Goal: Task Accomplishment & Management: Manage account settings

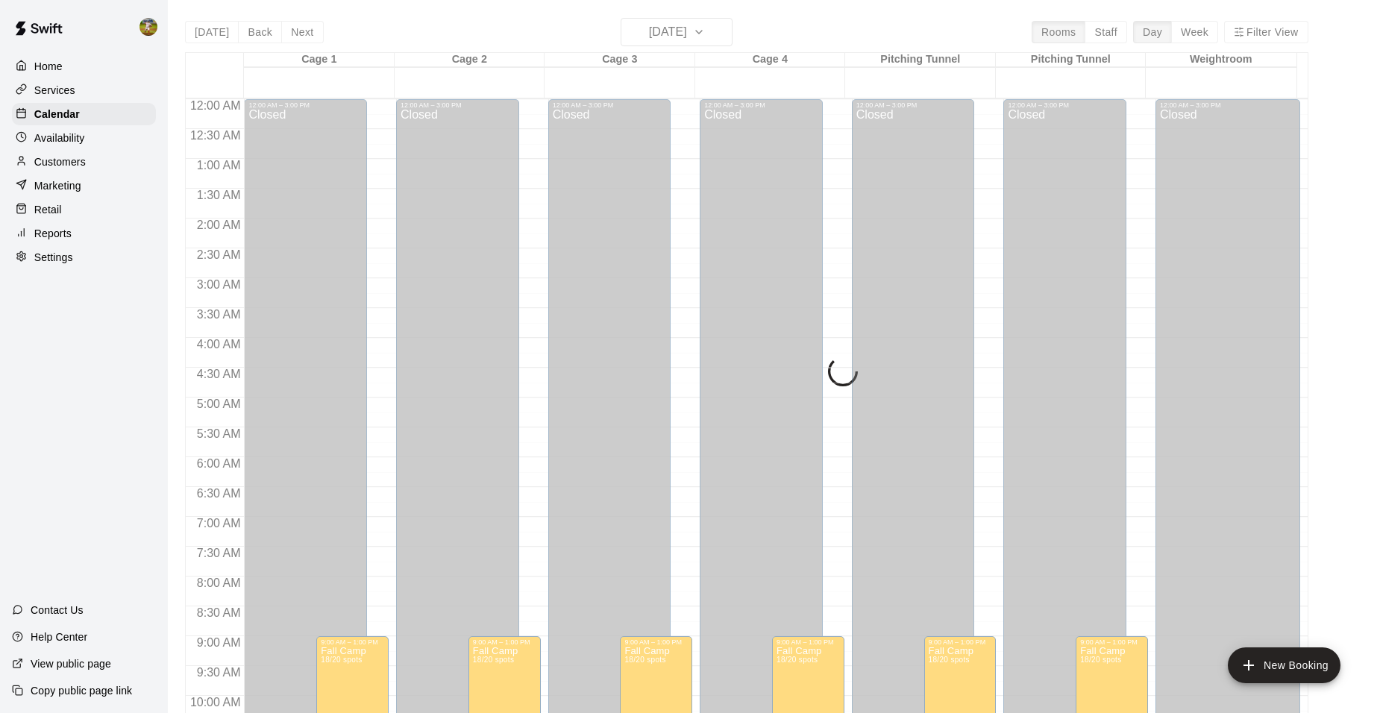
scroll to position [757, 0]
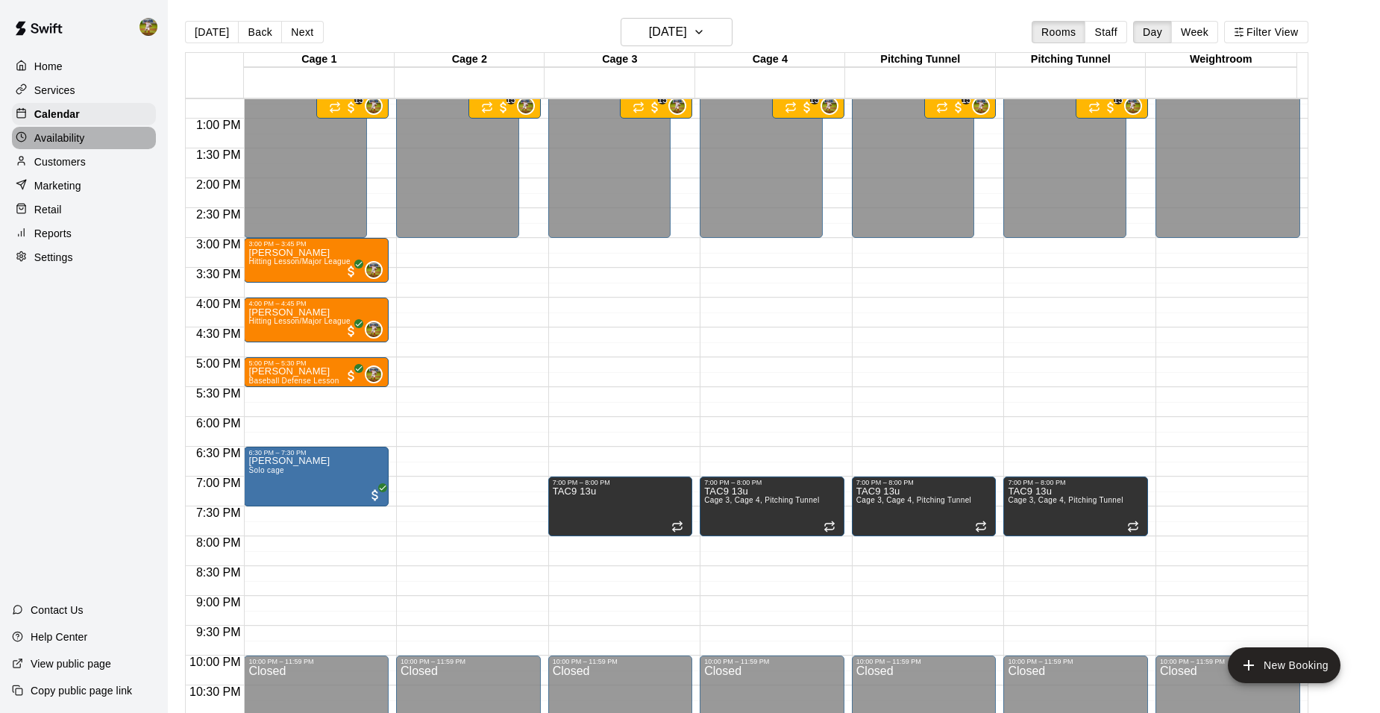
click at [80, 142] on p "Availability" at bounding box center [59, 138] width 51 height 15
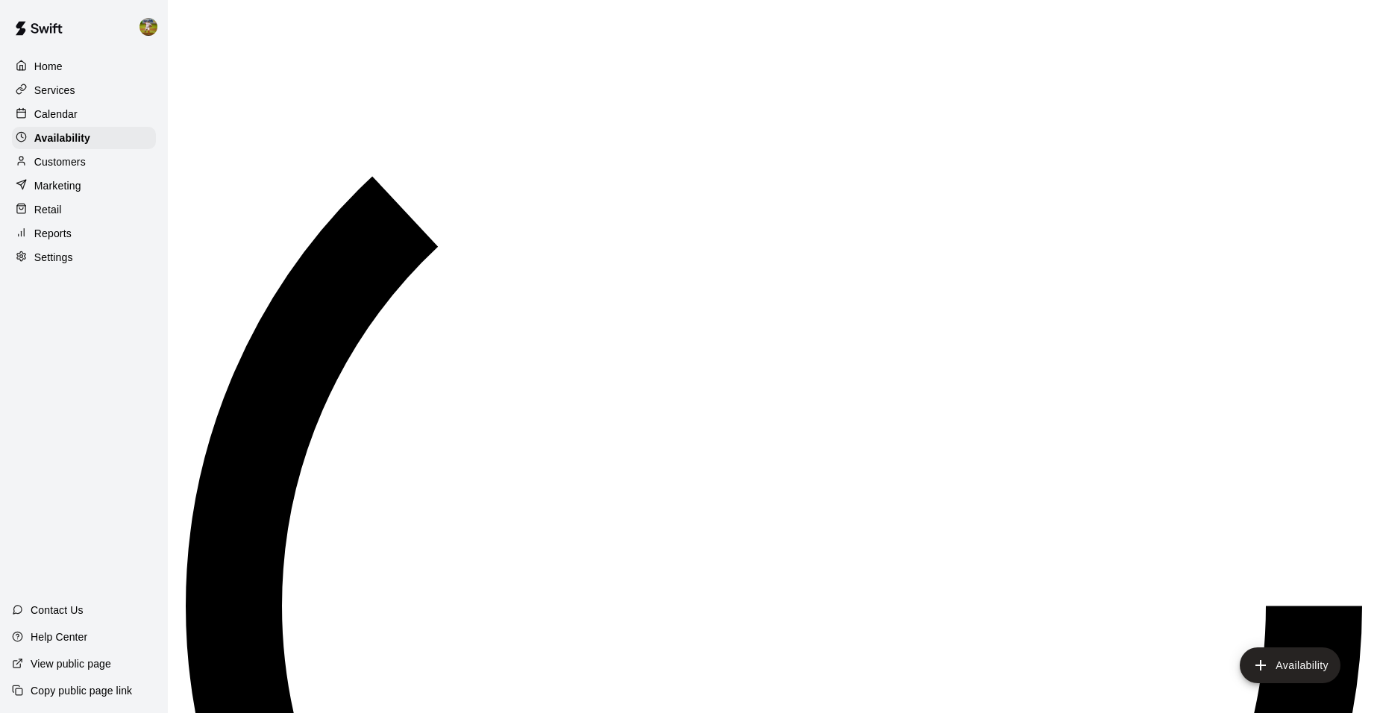
scroll to position [545, 0]
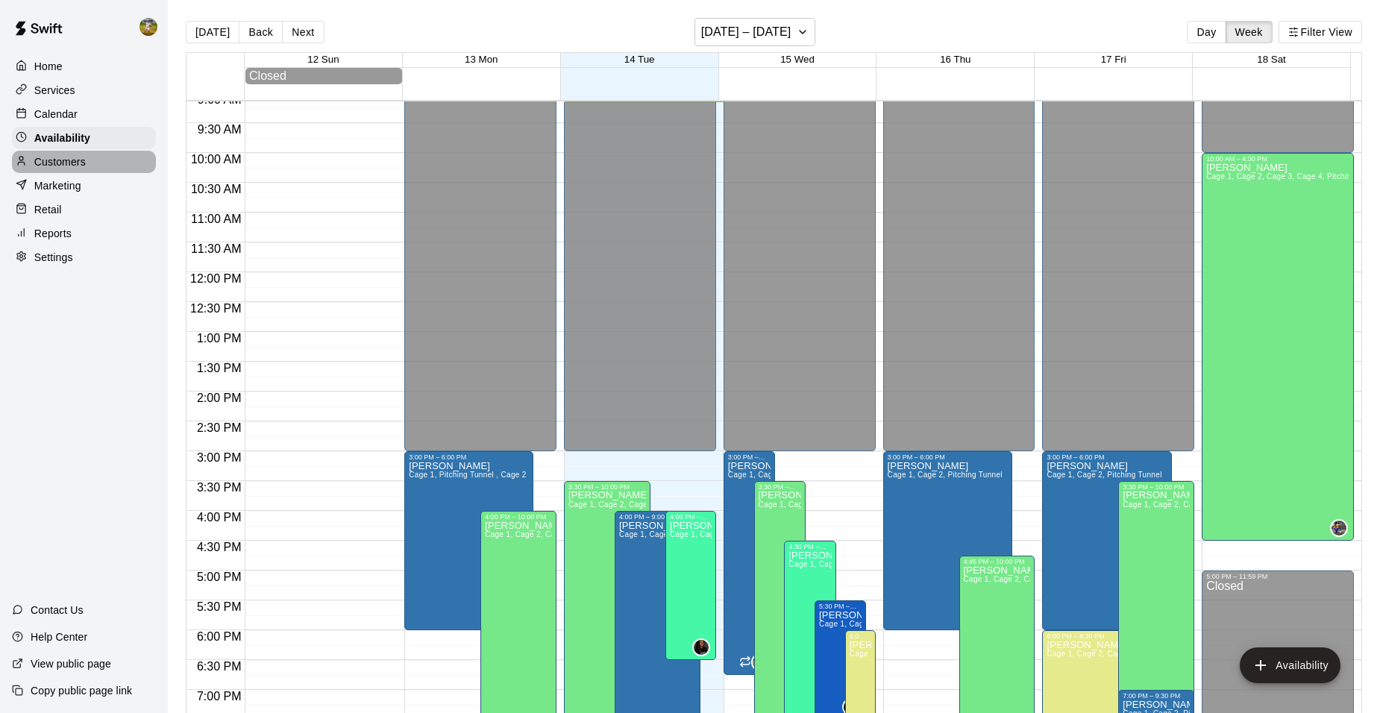
click at [79, 169] on p "Customers" at bounding box center [59, 161] width 51 height 15
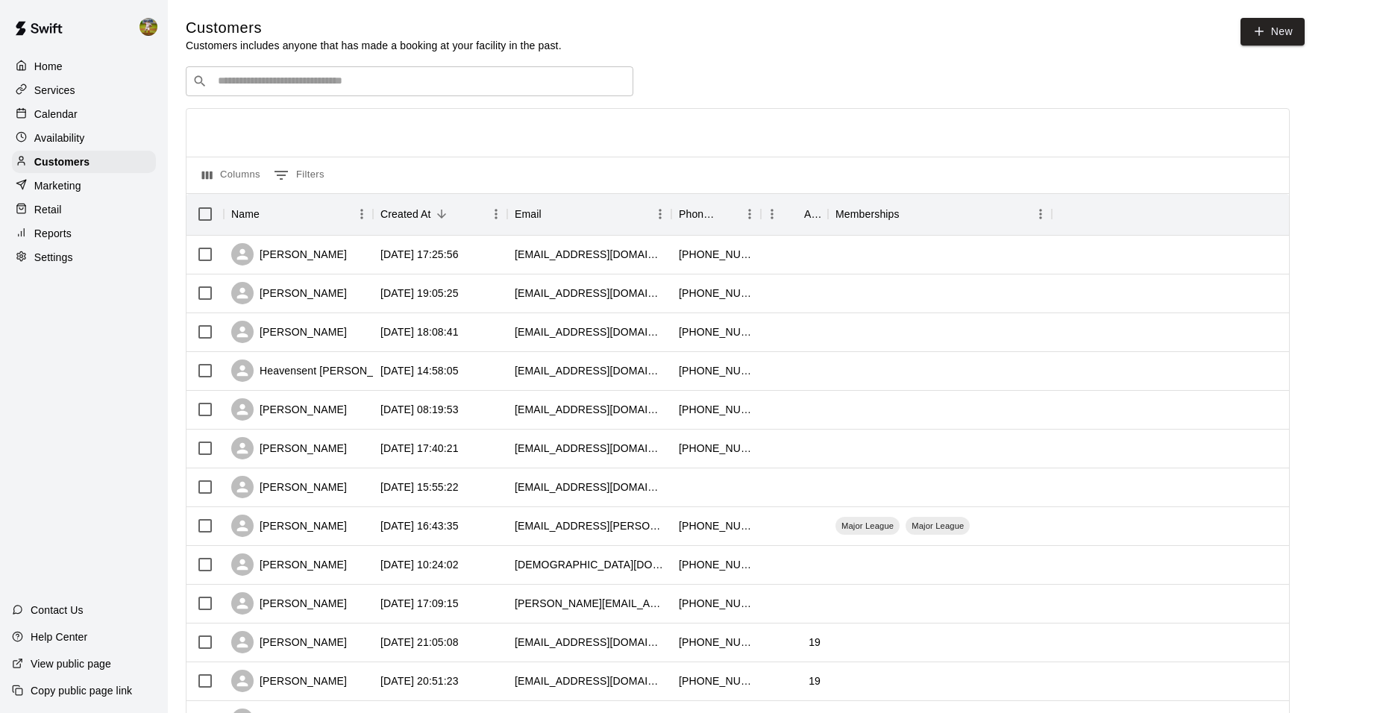
click at [79, 270] on div "Home Services Calendar Availability Customers Marketing Retail Reports Settings" at bounding box center [84, 162] width 168 height 216
click at [78, 264] on div "Settings" at bounding box center [84, 257] width 144 height 22
select select "**"
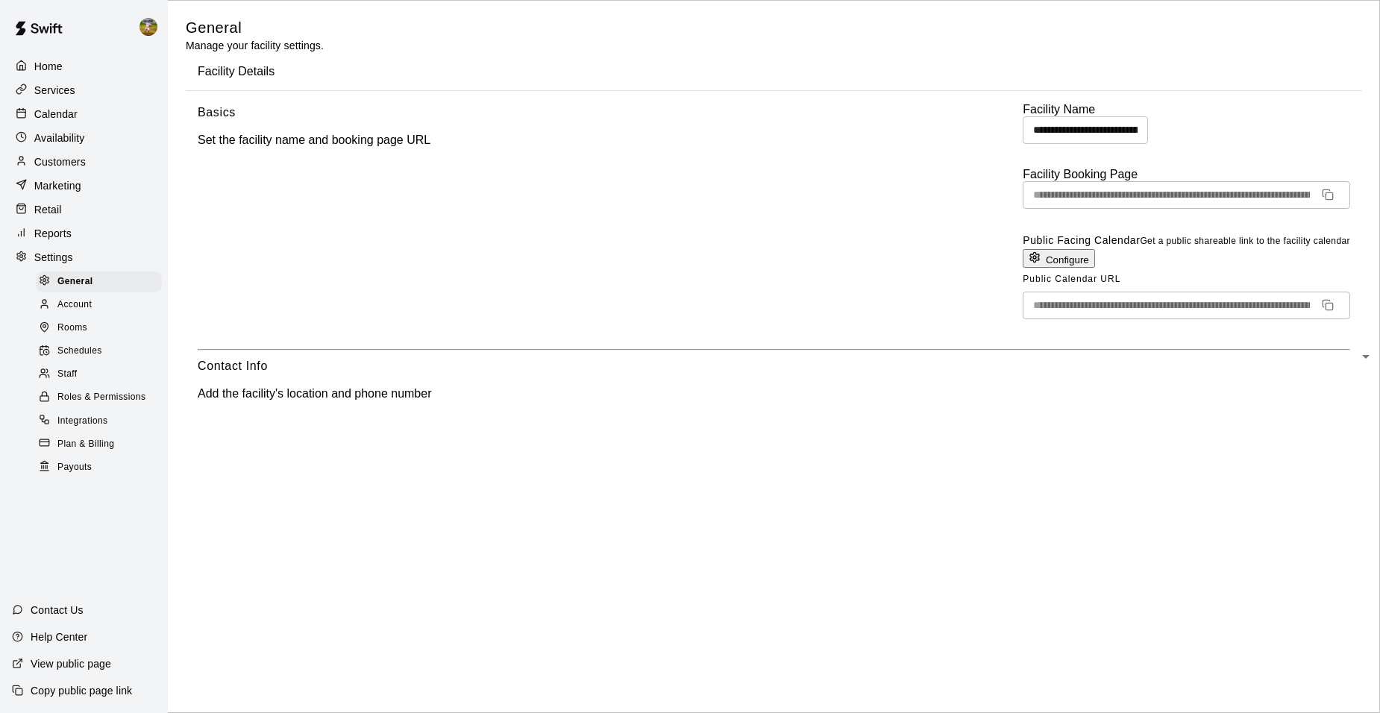
click at [99, 380] on div "Staff" at bounding box center [99, 374] width 126 height 21
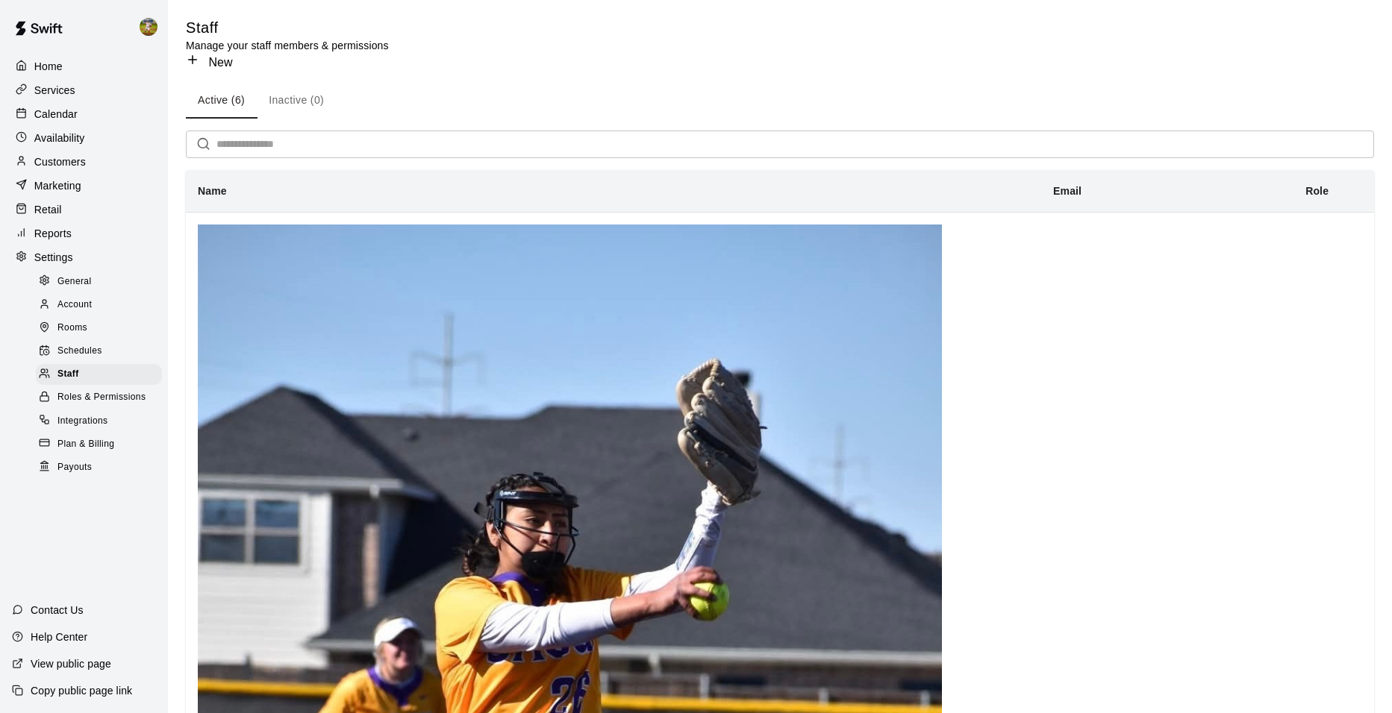
click at [101, 236] on div "Reports" at bounding box center [84, 233] width 144 height 22
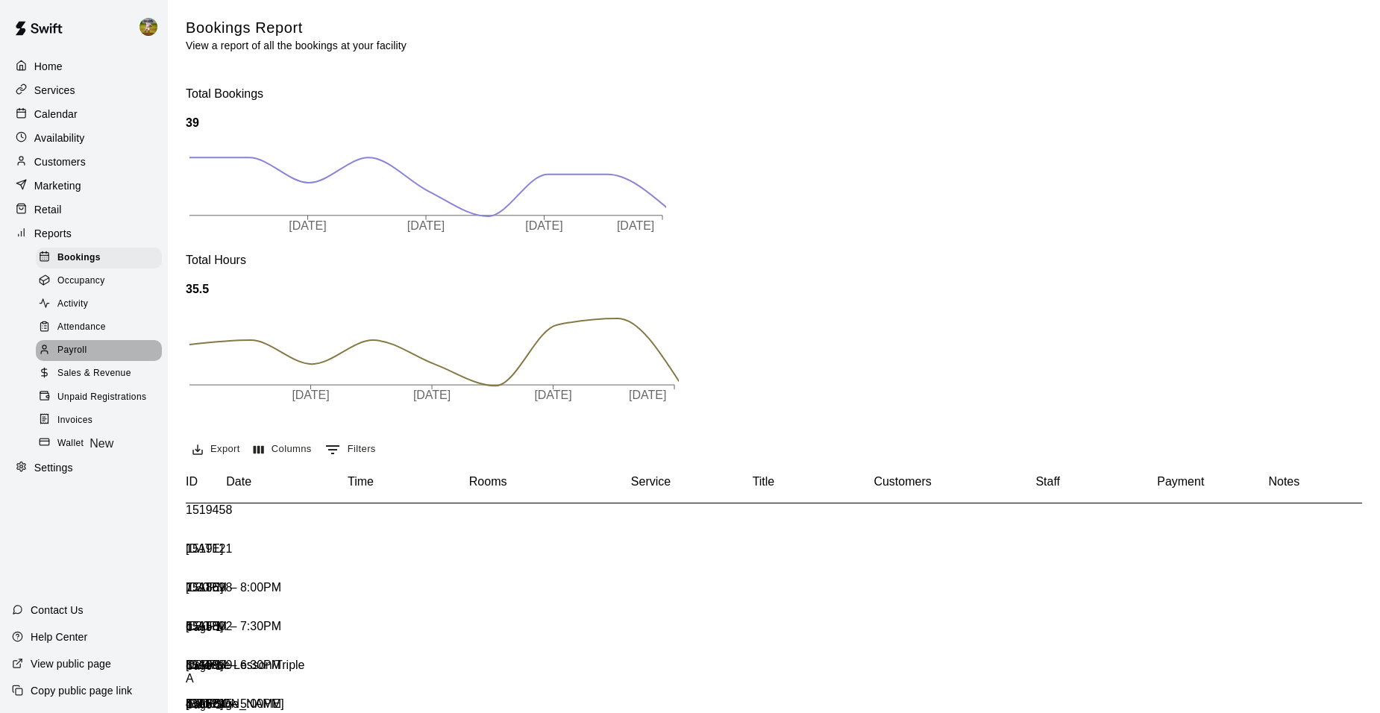
click at [94, 355] on div "Payroll" at bounding box center [99, 350] width 126 height 21
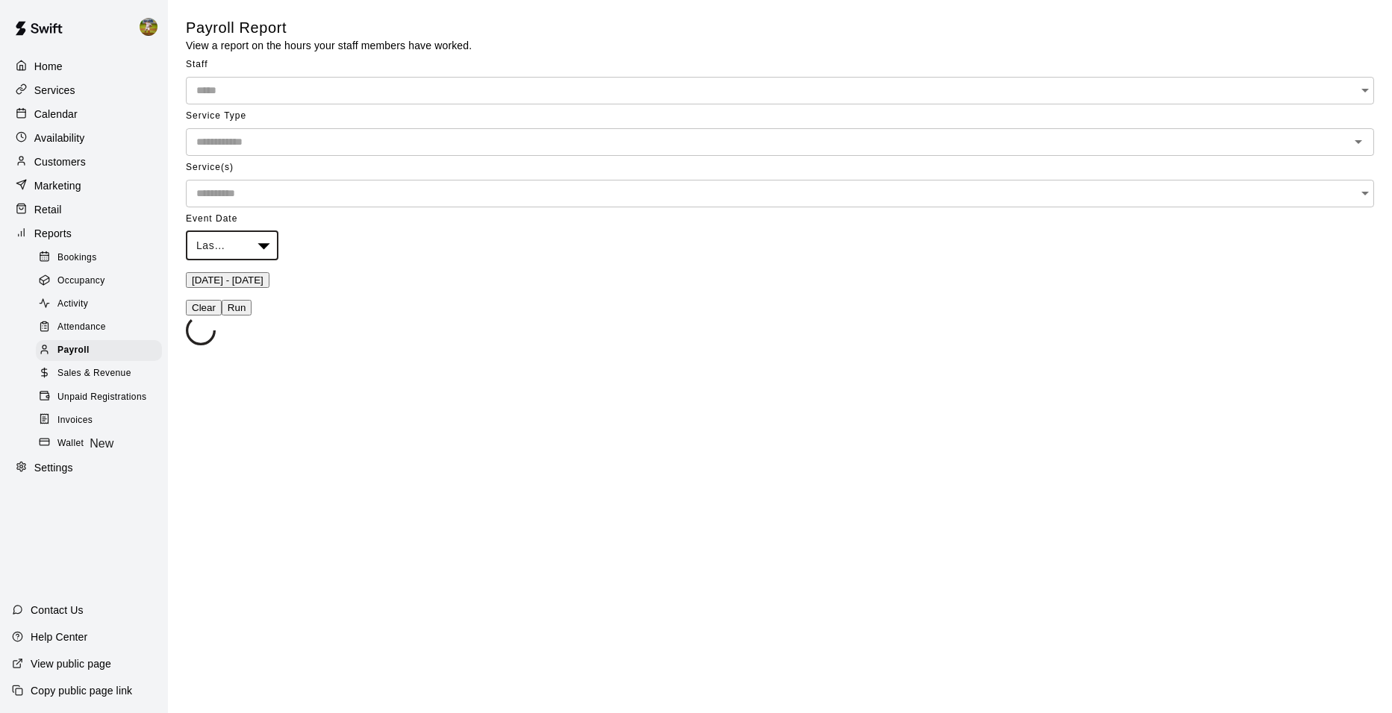
click at [794, 99] on body "Home Services Calendar Availability Customers Marketing Retail Reports Bookings…" at bounding box center [696, 230] width 1392 height 460
click at [864, 366] on div at bounding box center [696, 366] width 1392 height 0
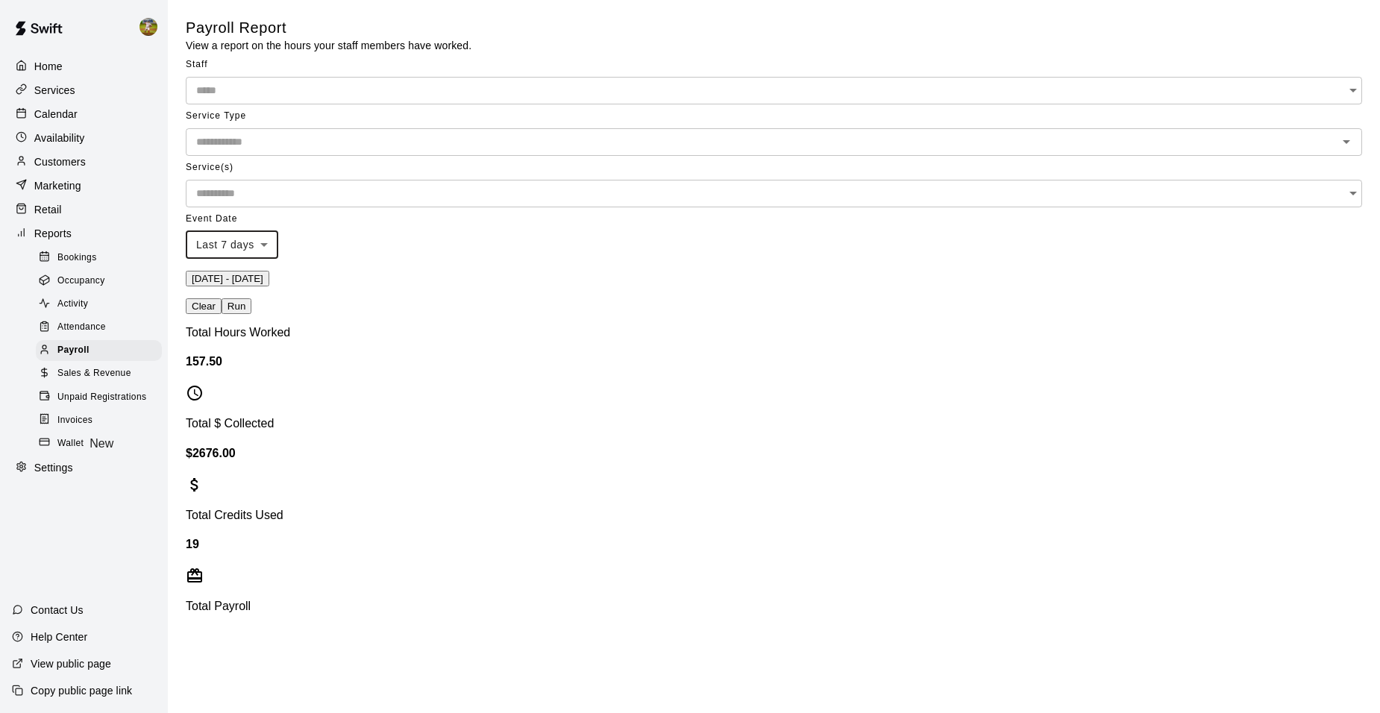
click at [269, 271] on button "[DATE] - [DATE]" at bounding box center [228, 279] width 84 height 16
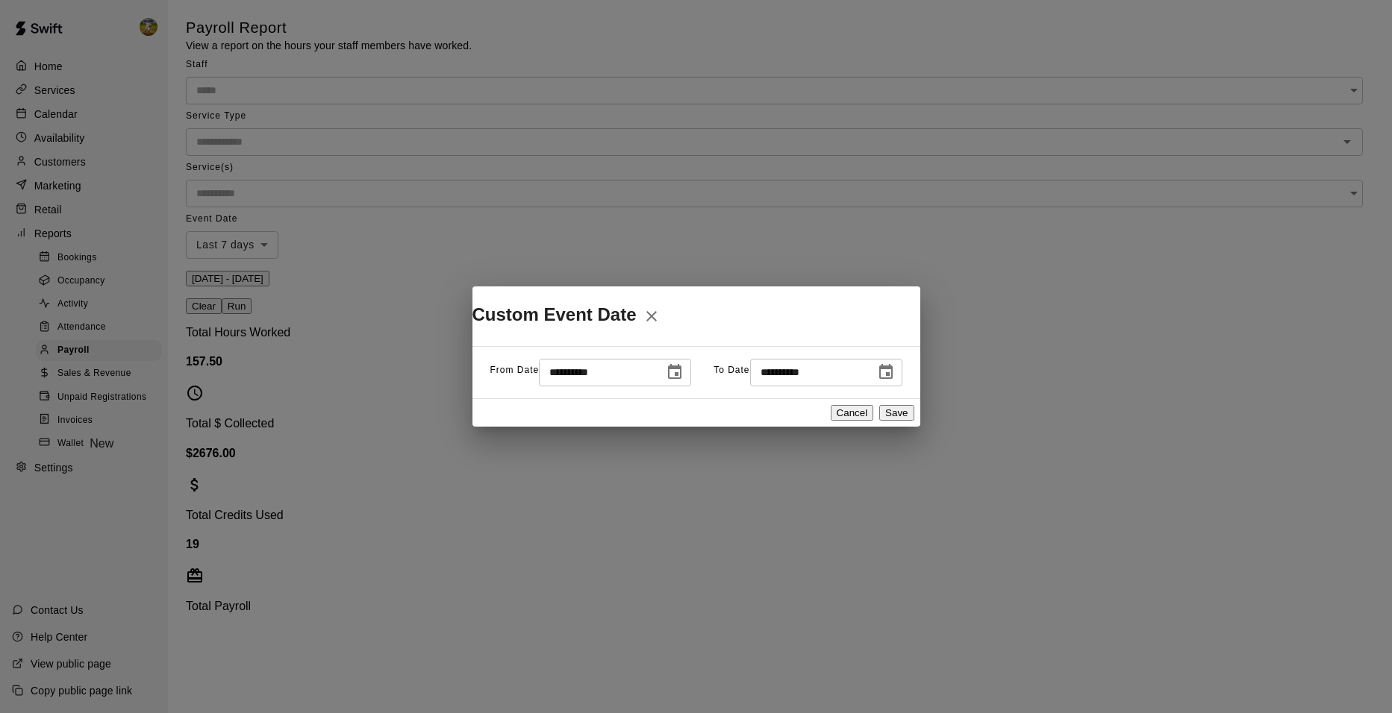
click at [661, 374] on button "Choose date, selected date is Oct 7, 2025" at bounding box center [675, 372] width 30 height 30
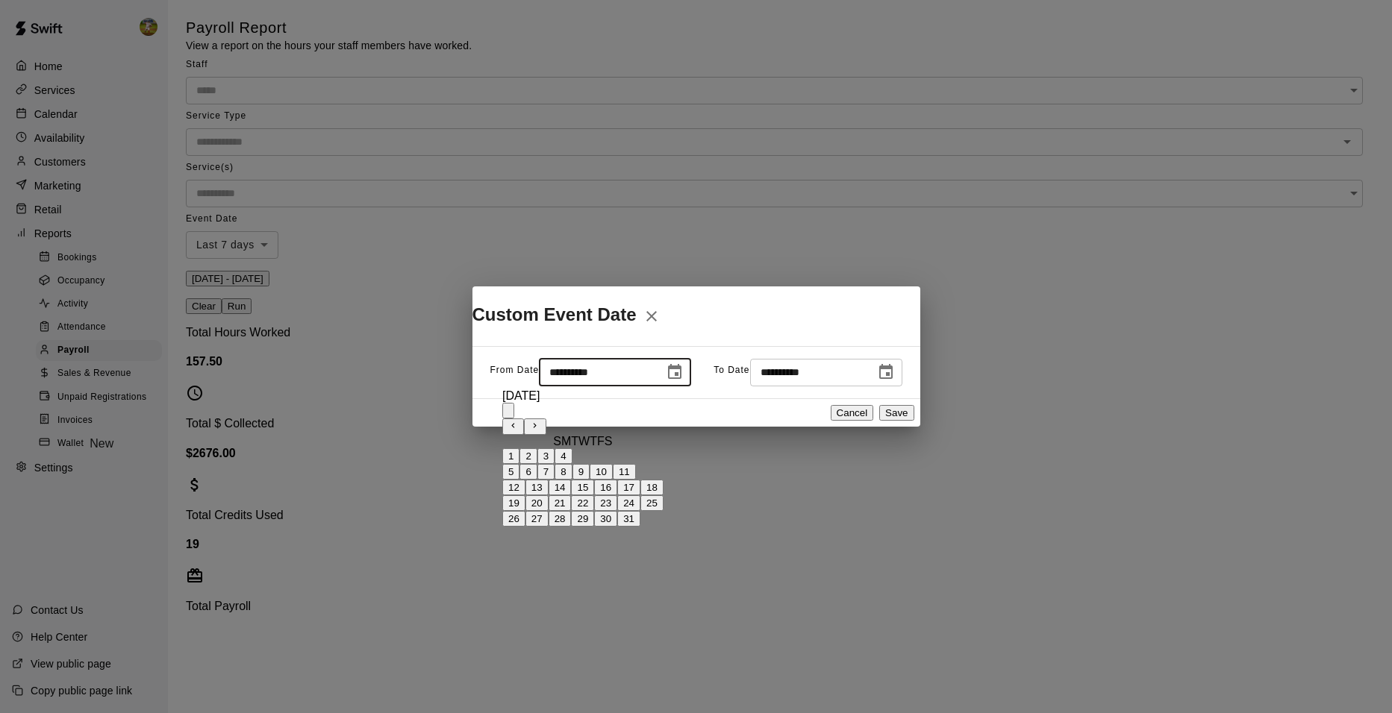
click at [536, 480] on button "6" at bounding box center [527, 472] width 17 height 16
type input "**********"
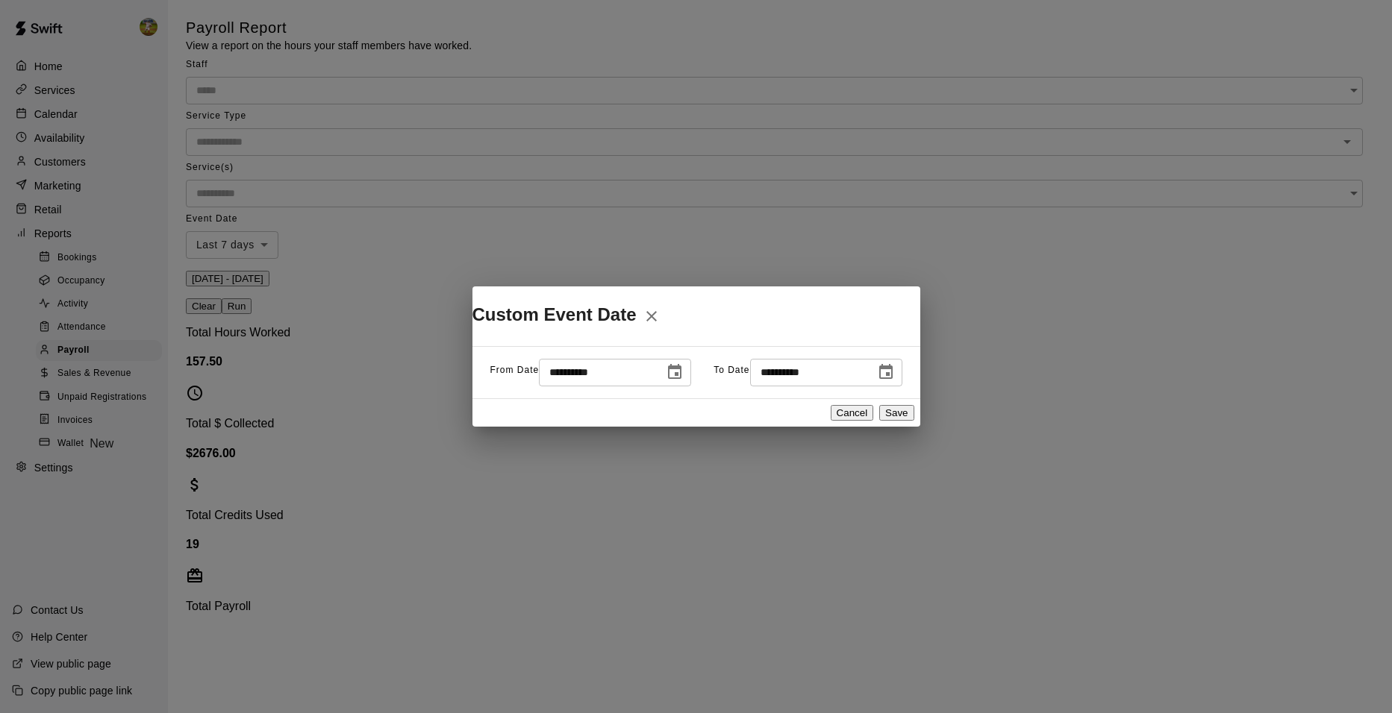
click at [877, 381] on icon "Choose date, selected date is Oct 14, 2025" at bounding box center [886, 372] width 18 height 18
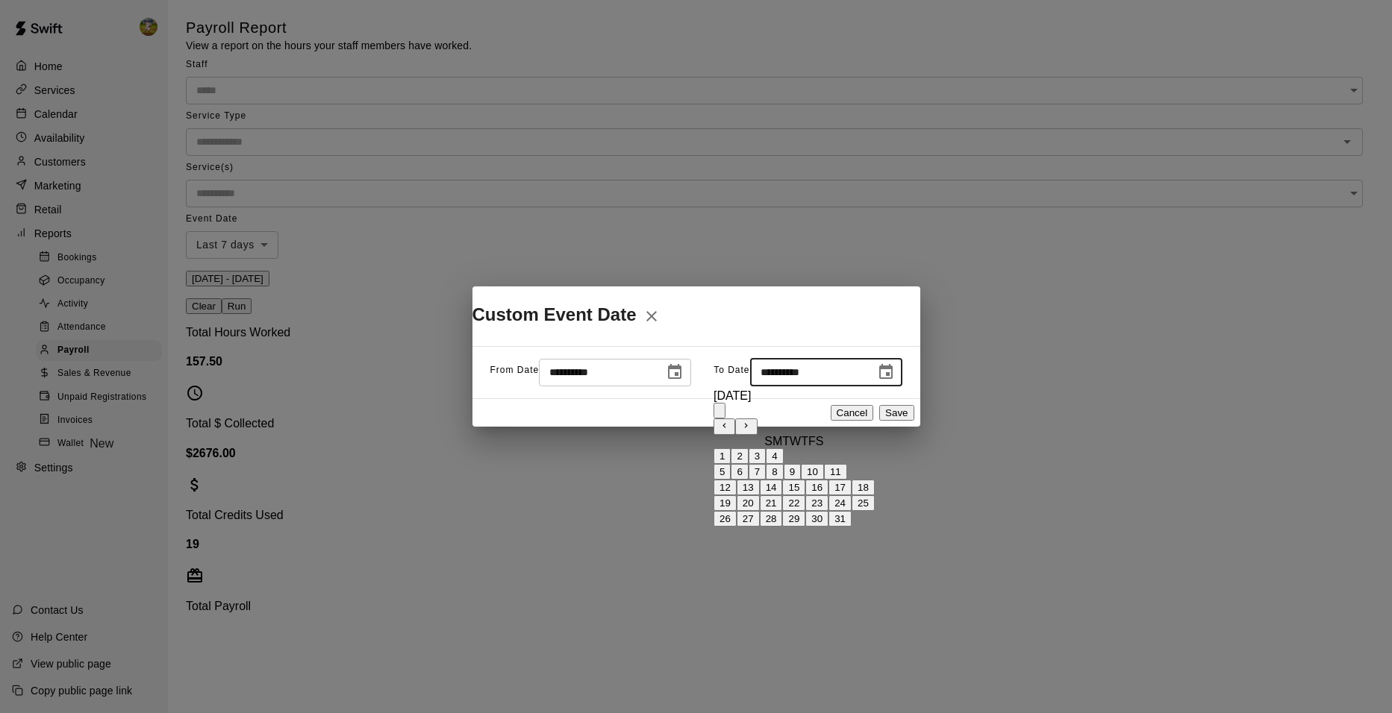
click at [736, 495] on button "12" at bounding box center [724, 488] width 23 height 16
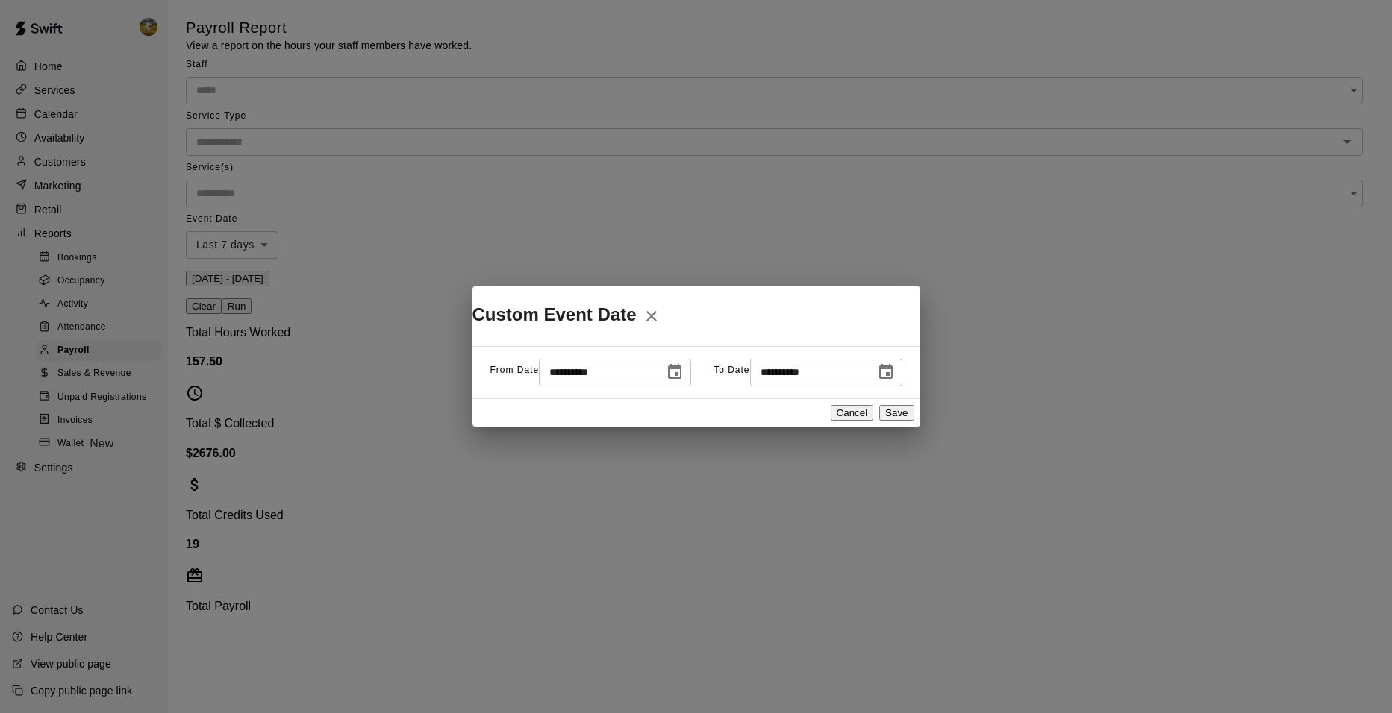
type input "**********"
click at [901, 421] on button "Save" at bounding box center [896, 413] width 34 height 16
type input "******"
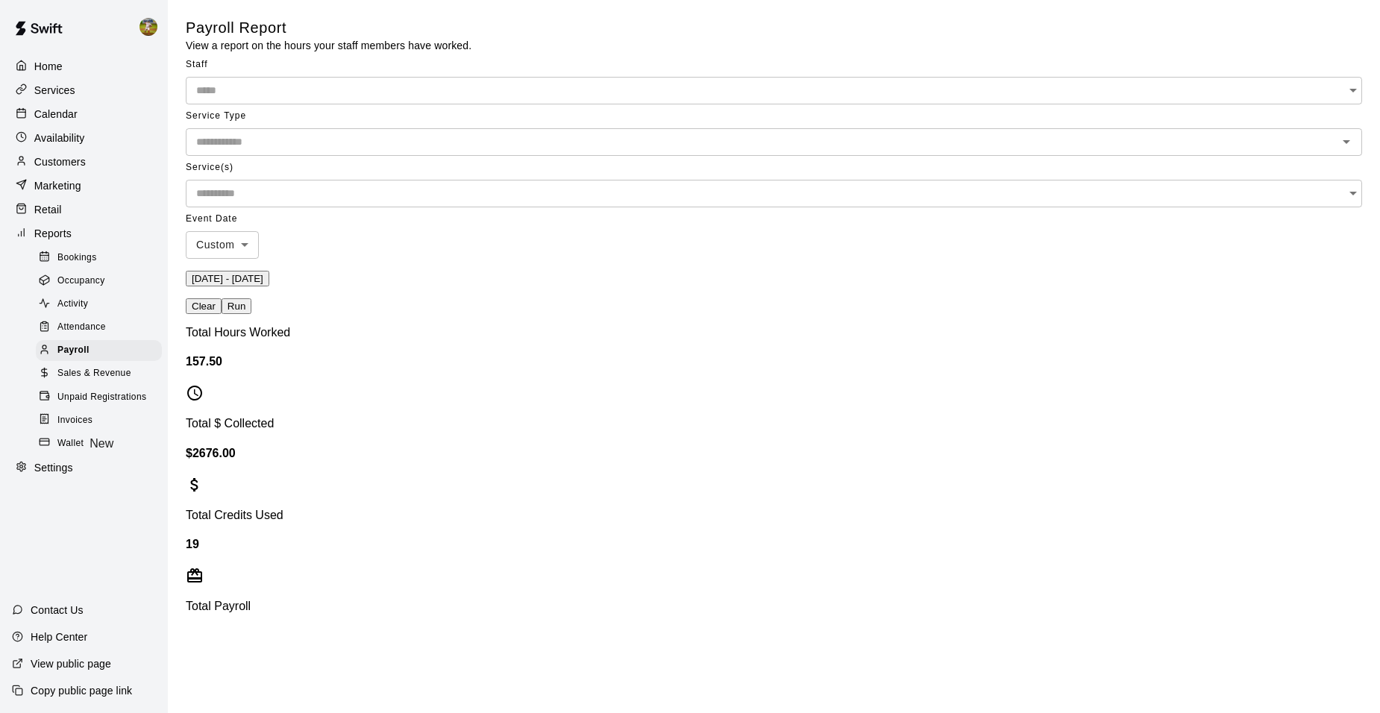
click at [1345, 99] on icon "Open" at bounding box center [1354, 90] width 18 height 18
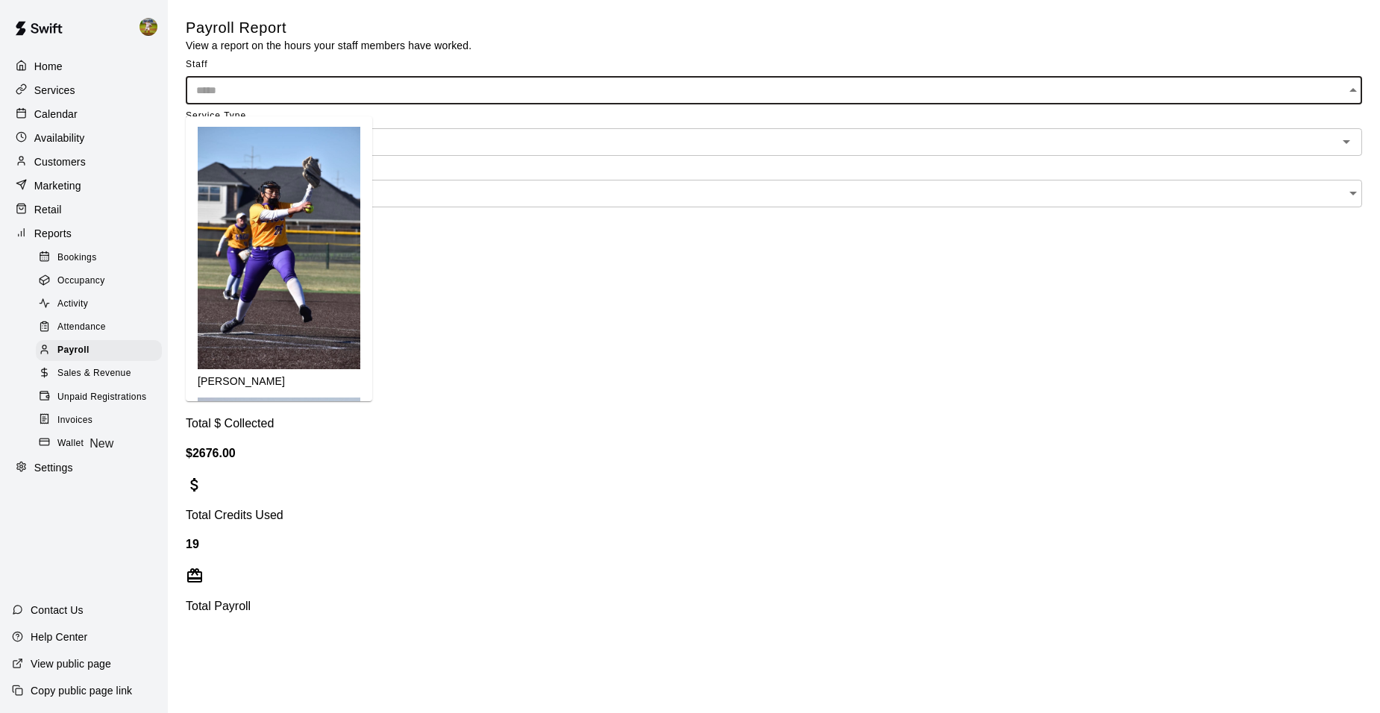
click at [345, 374] on div "[PERSON_NAME]" at bounding box center [279, 381] width 163 height 15
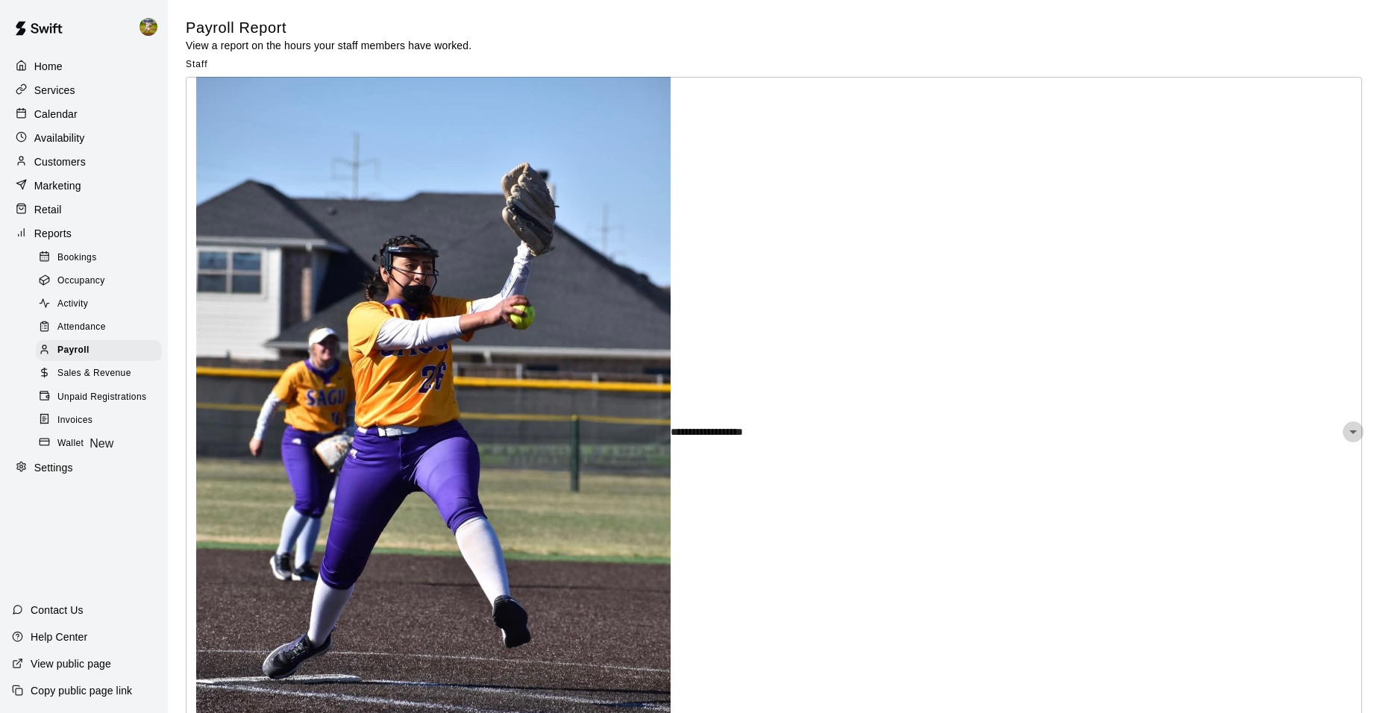
click at [1345, 423] on icon "Open" at bounding box center [1354, 432] width 18 height 18
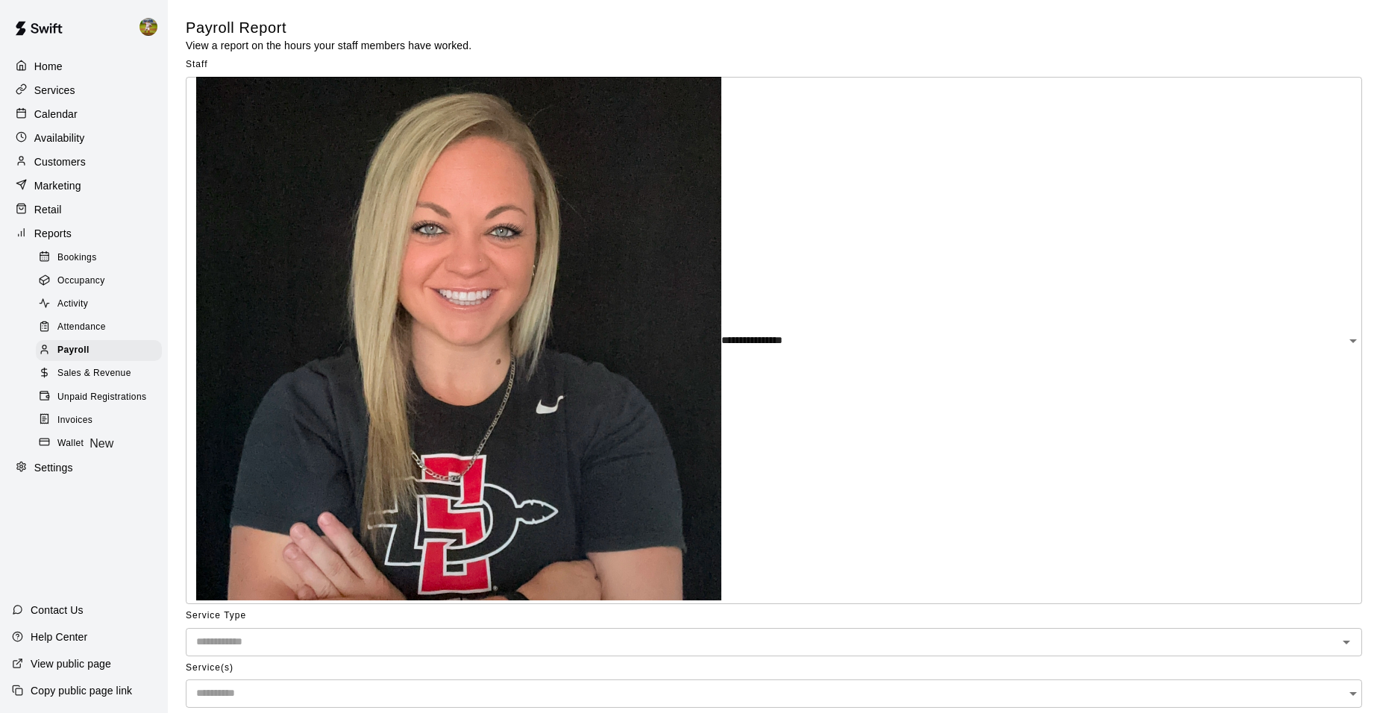
click at [1345, 332] on icon "Open" at bounding box center [1354, 341] width 18 height 18
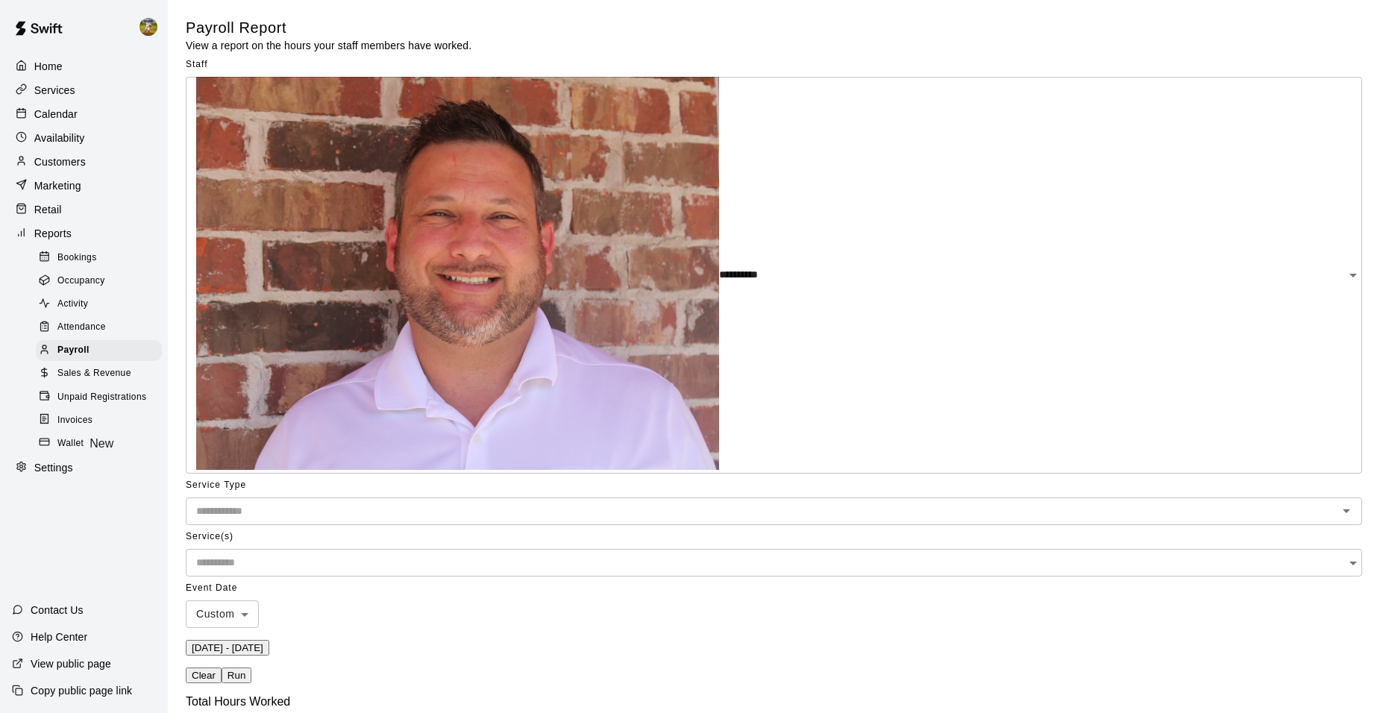
click at [251, 668] on button "Run" at bounding box center [237, 676] width 30 height 16
click at [1343, 265] on button "Open" at bounding box center [1353, 275] width 21 height 21
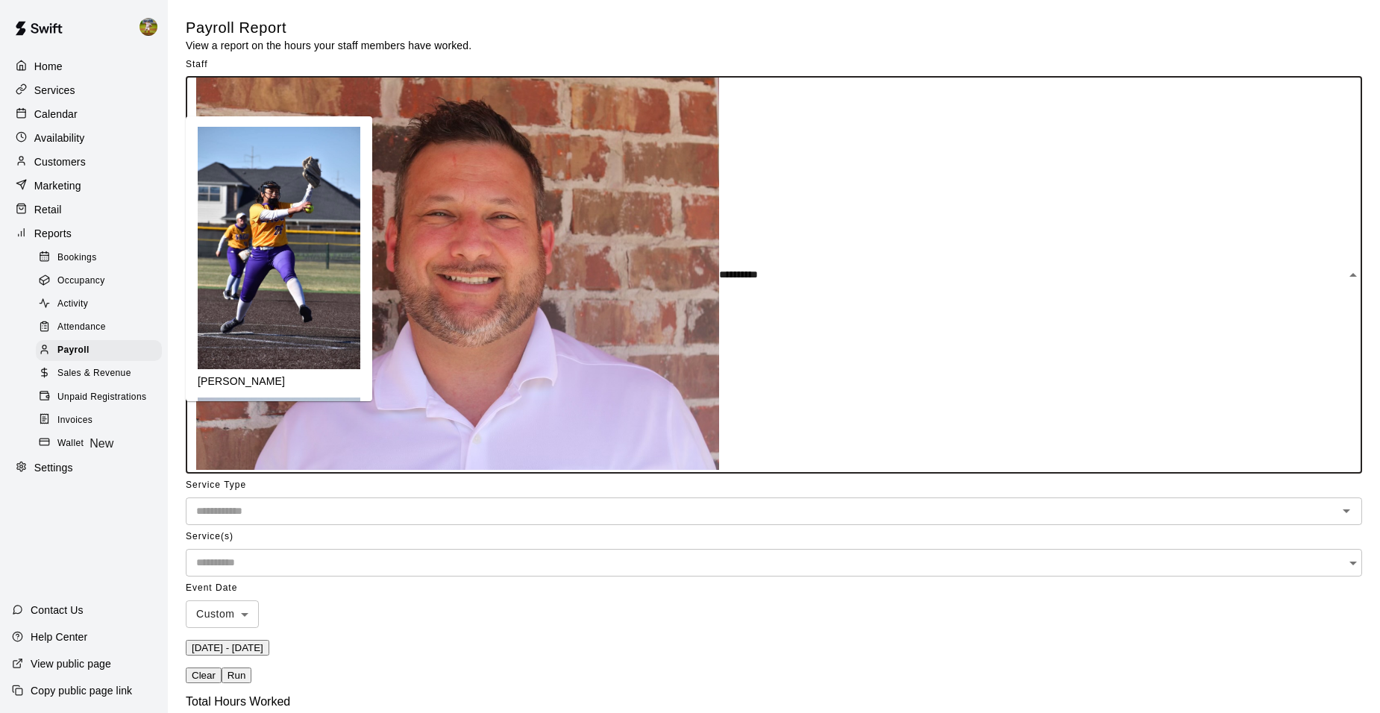
type input "**********"
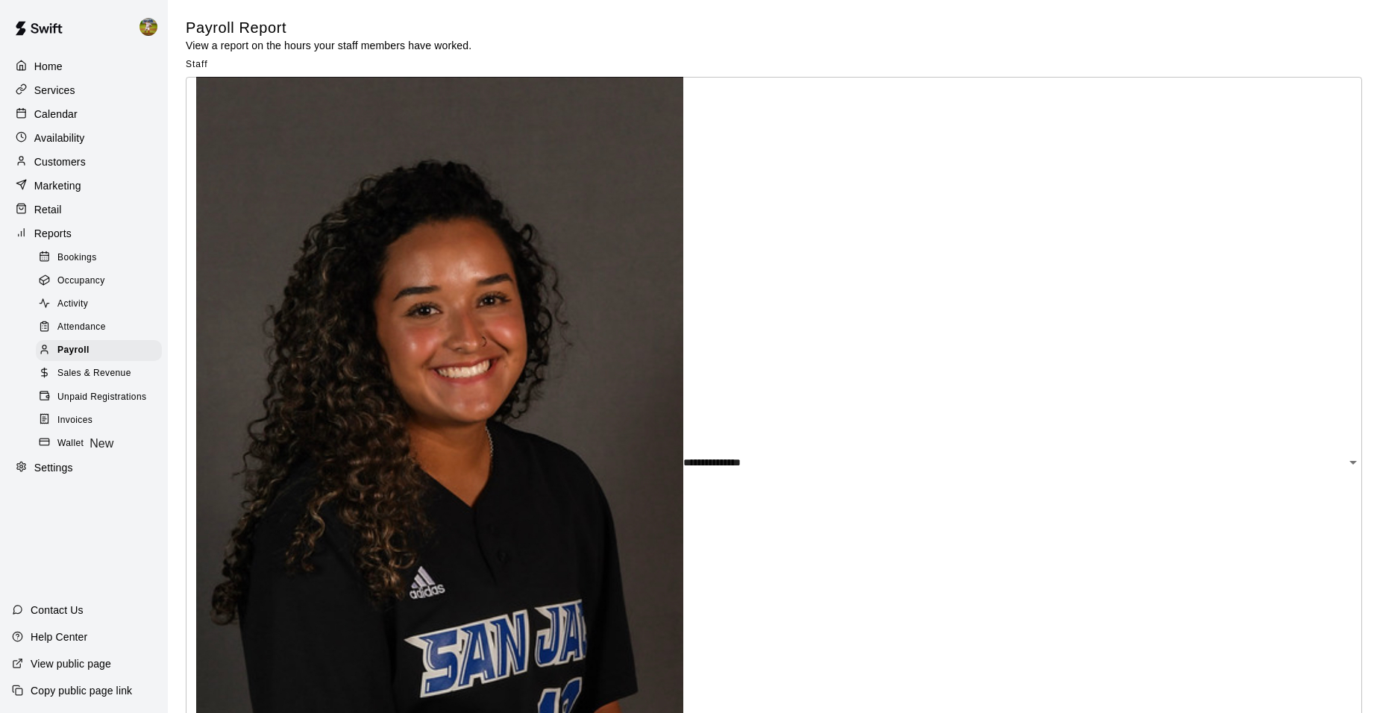
drag, startPoint x: 752, startPoint y: 136, endPoint x: 659, endPoint y: 272, distance: 164.7
drag, startPoint x: 659, startPoint y: 272, endPoint x: 357, endPoint y: 659, distance: 490.7
click at [117, 125] on div "Calendar" at bounding box center [84, 114] width 144 height 22
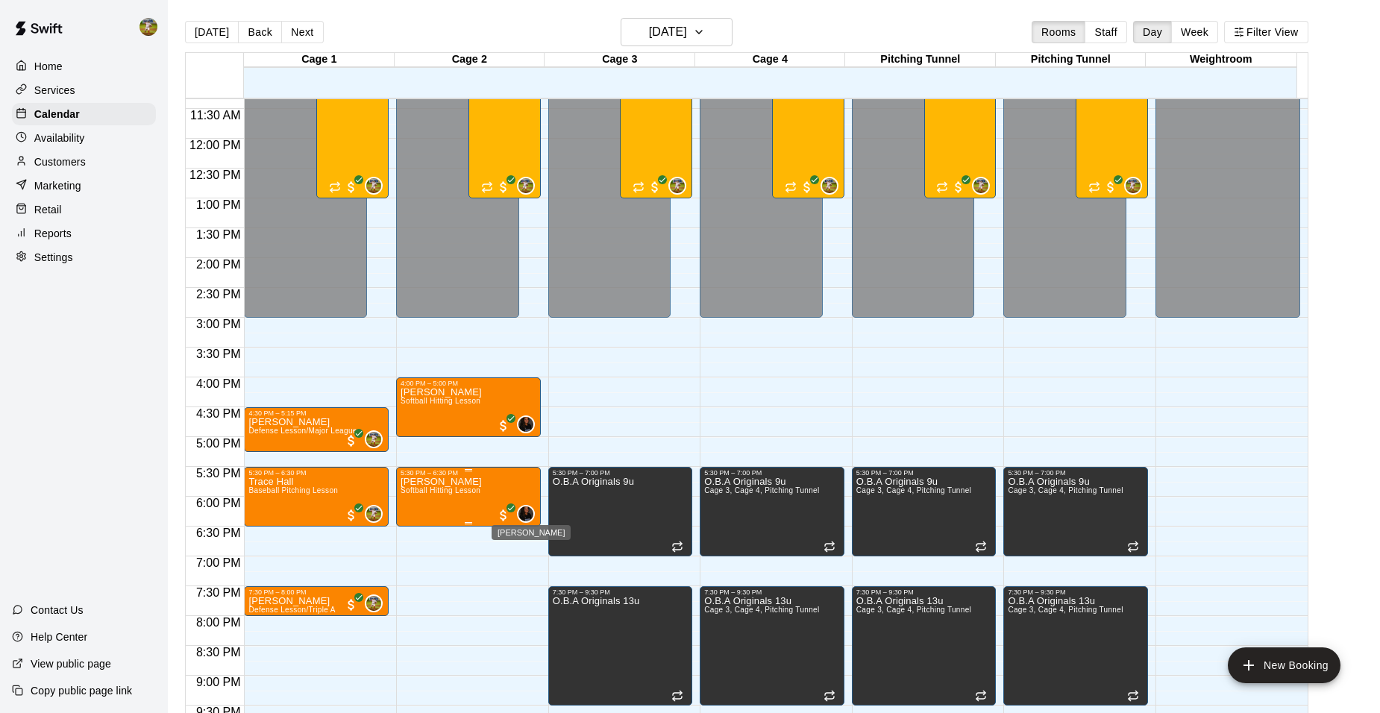
scroll to position [703, 0]
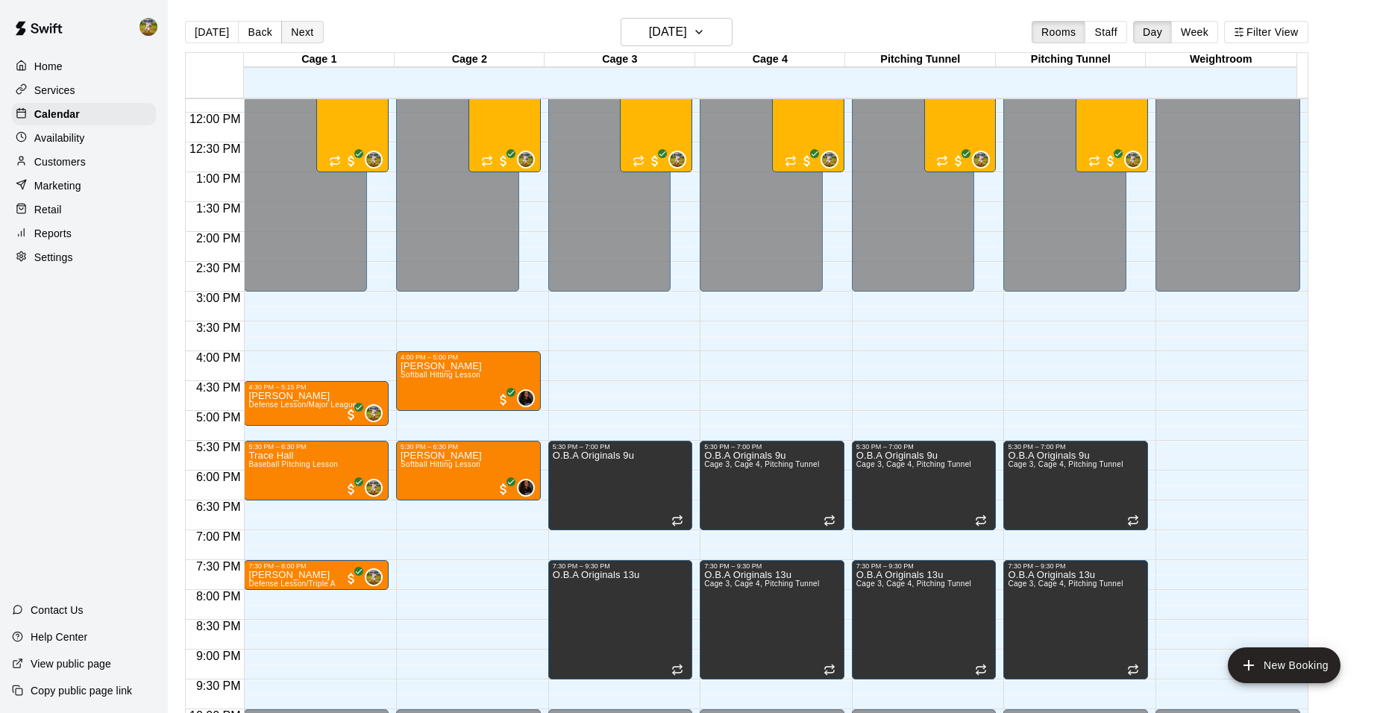
click at [285, 33] on button "Next" at bounding box center [302, 32] width 42 height 22
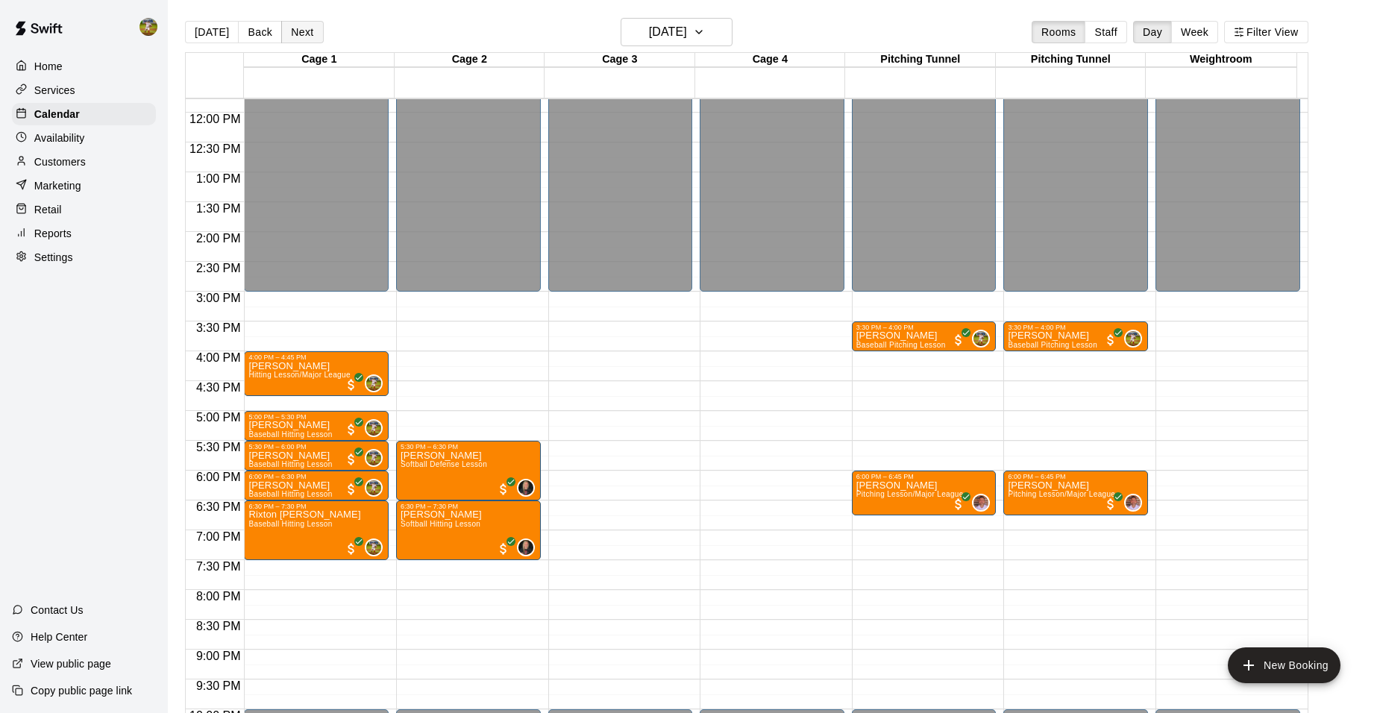
click at [298, 28] on button "Next" at bounding box center [302, 32] width 42 height 22
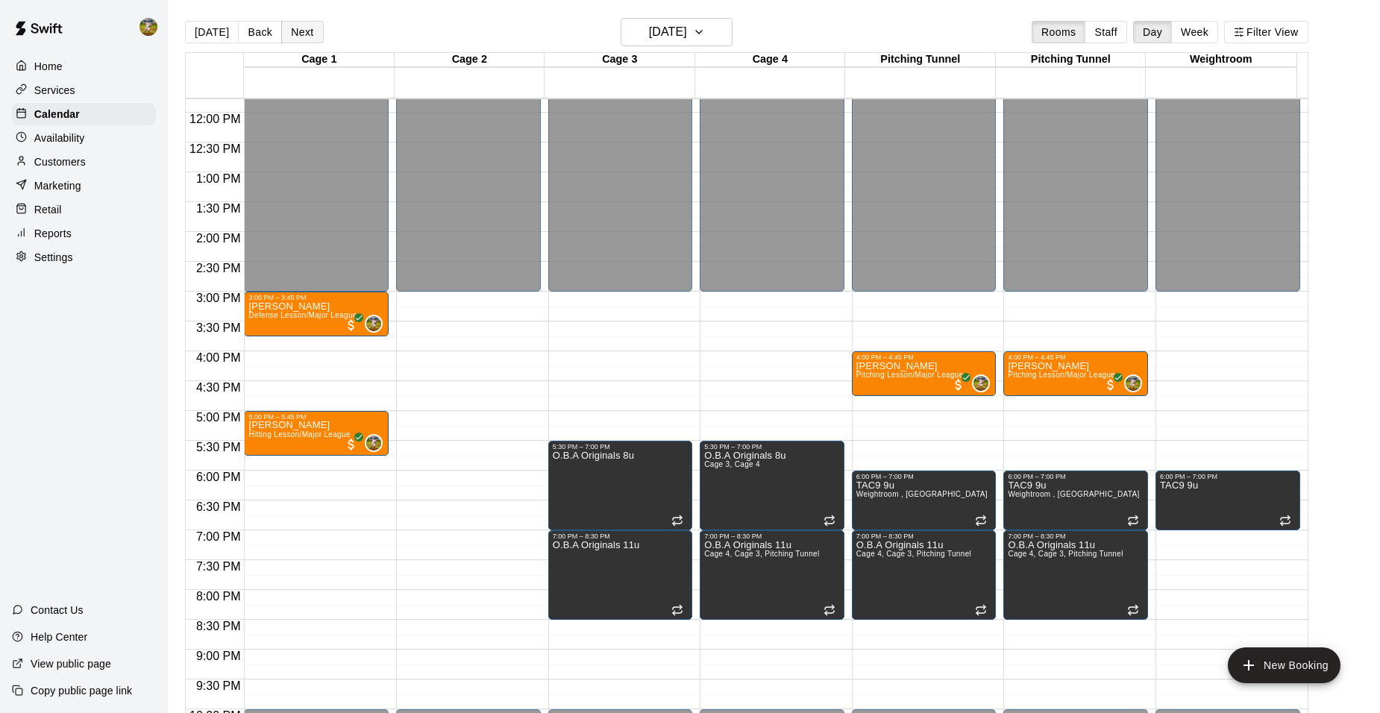
click at [300, 33] on button "Next" at bounding box center [302, 32] width 42 height 22
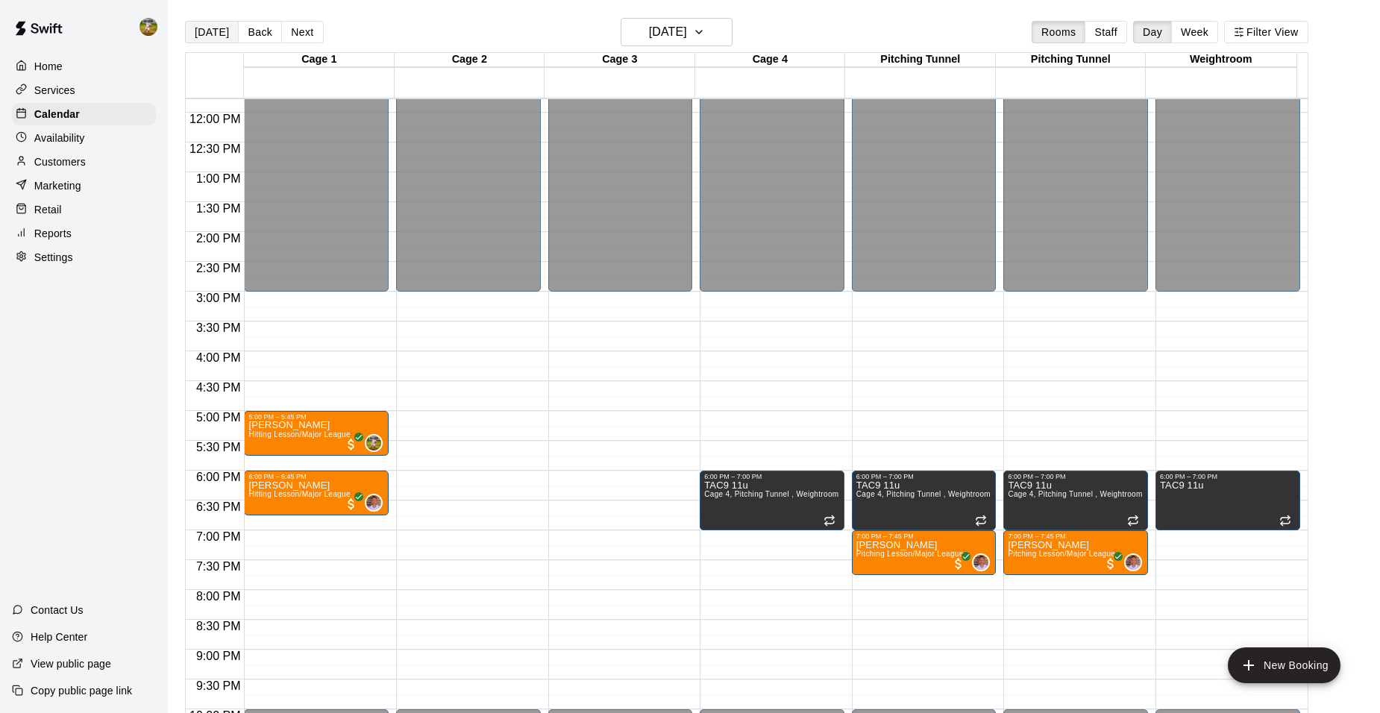
click at [227, 34] on button "[DATE]" at bounding box center [212, 32] width 54 height 22
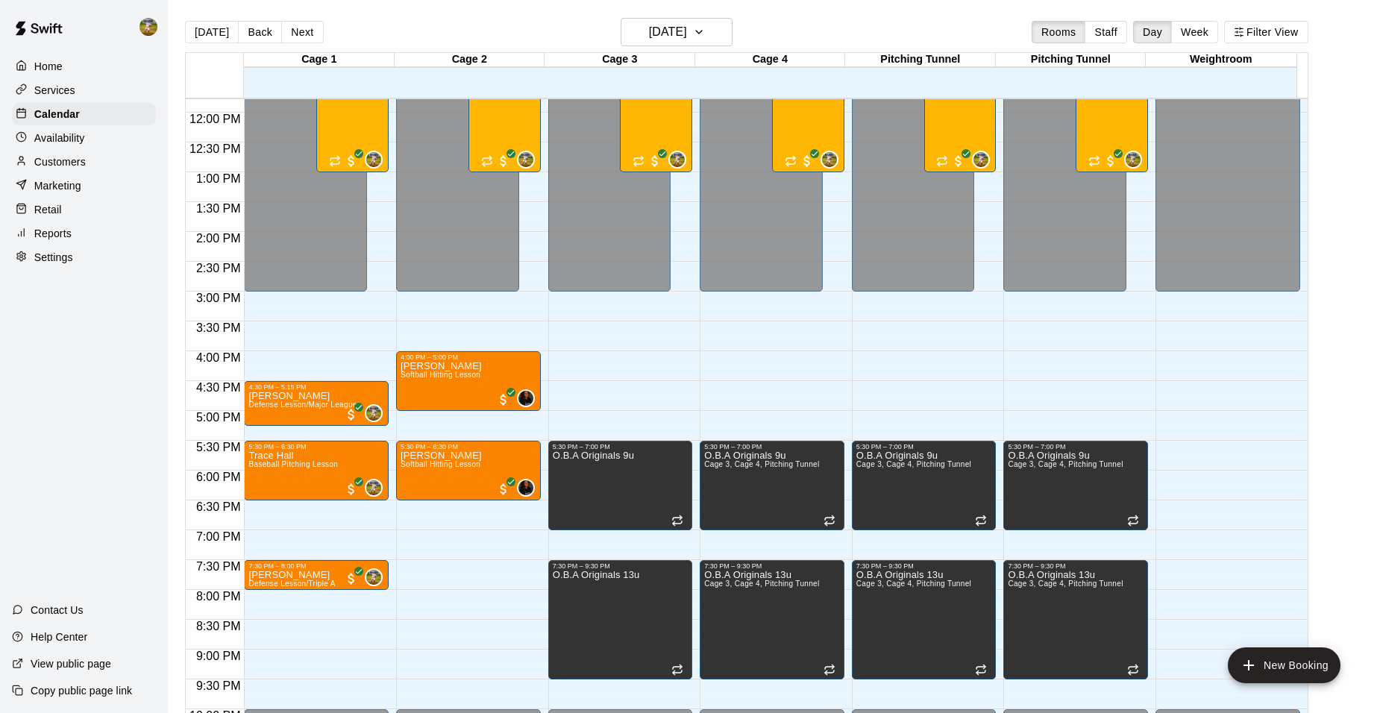
click at [78, 138] on p "Availability" at bounding box center [59, 138] width 51 height 15
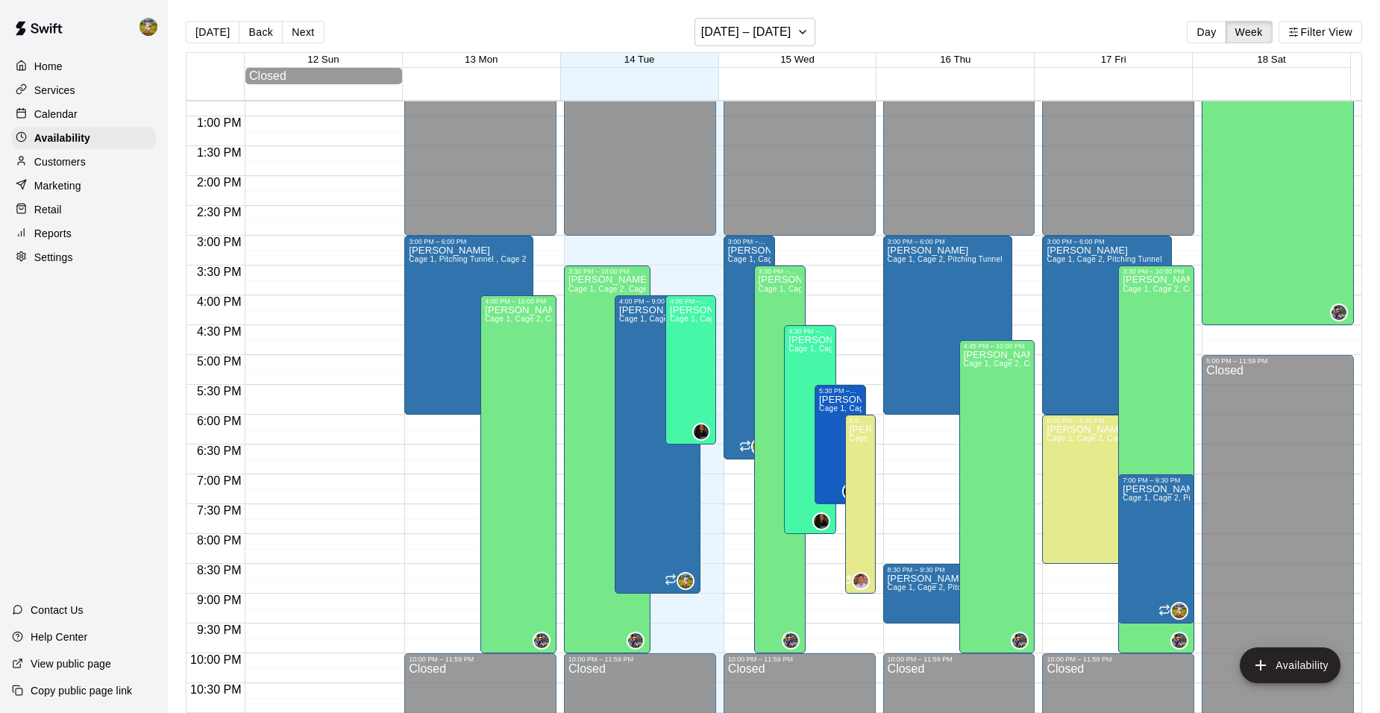
scroll to position [790, 0]
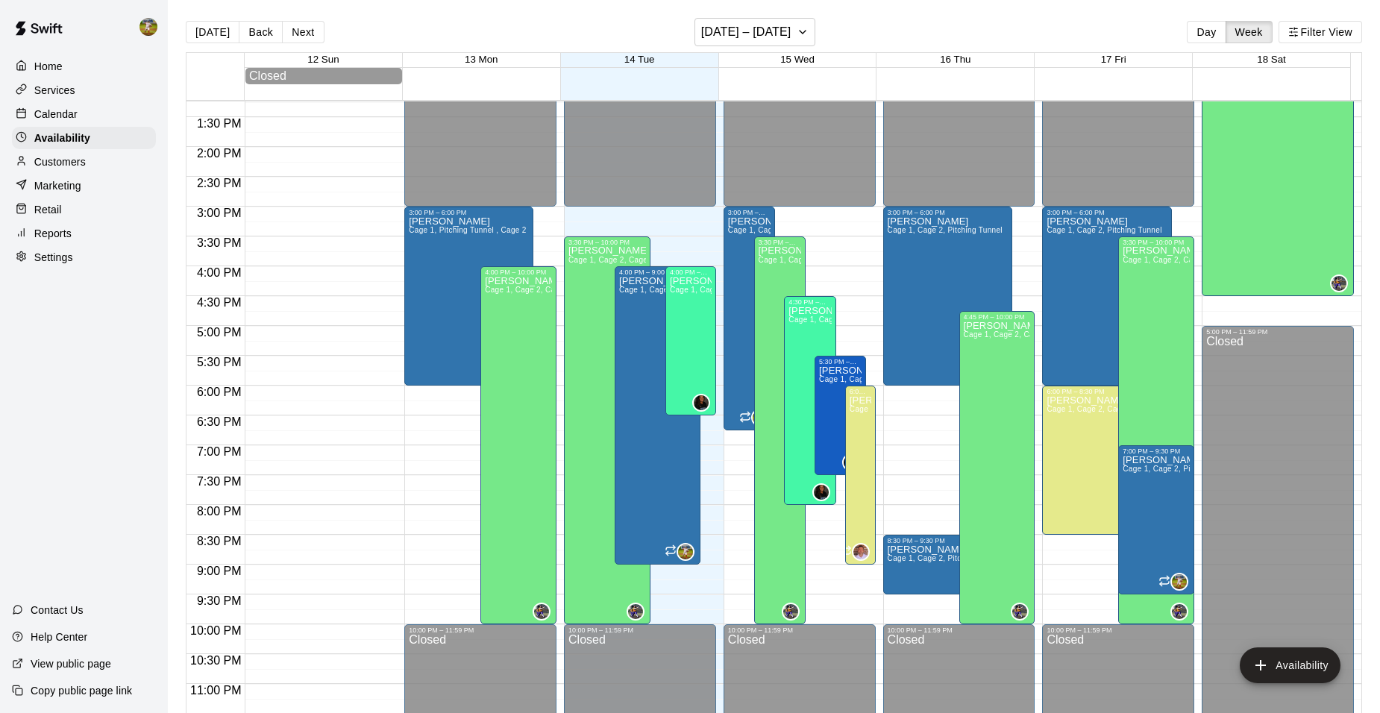
click at [85, 114] on div "Calendar" at bounding box center [84, 114] width 144 height 22
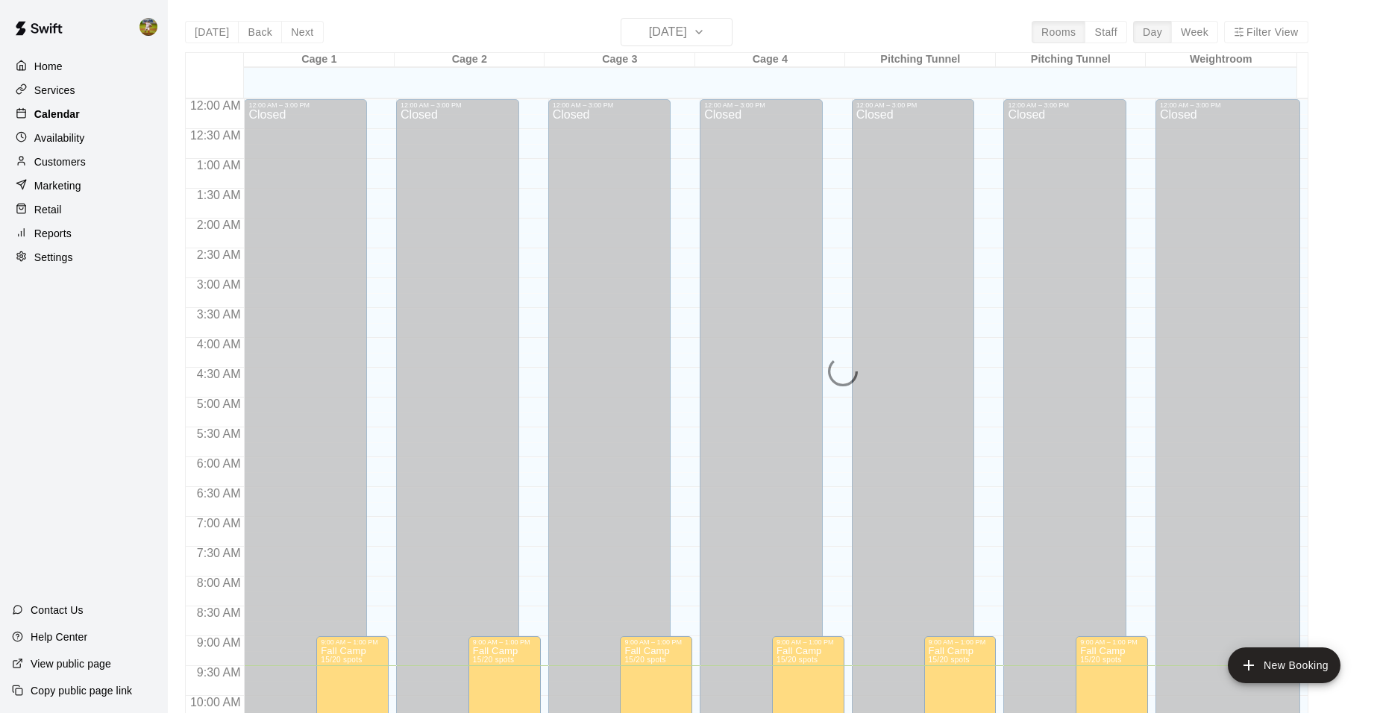
scroll to position [567, 0]
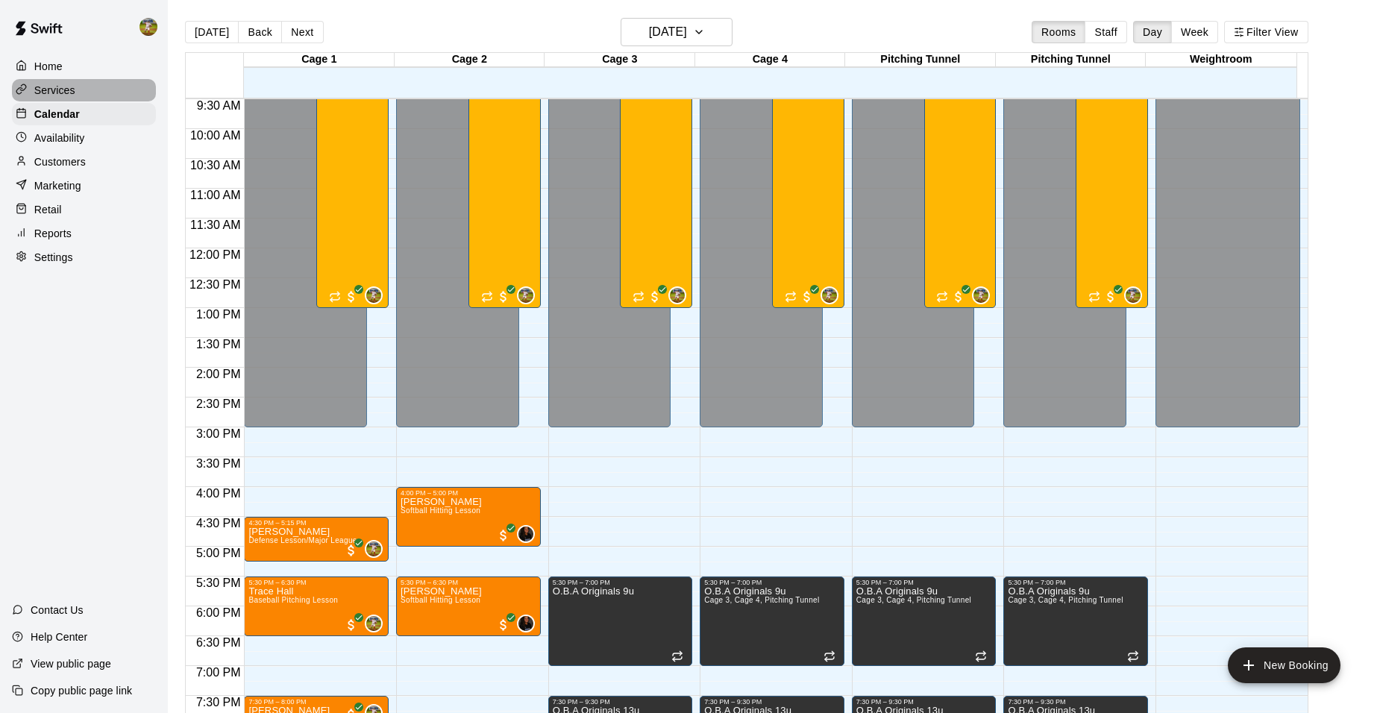
click at [104, 88] on div "Services" at bounding box center [84, 90] width 144 height 22
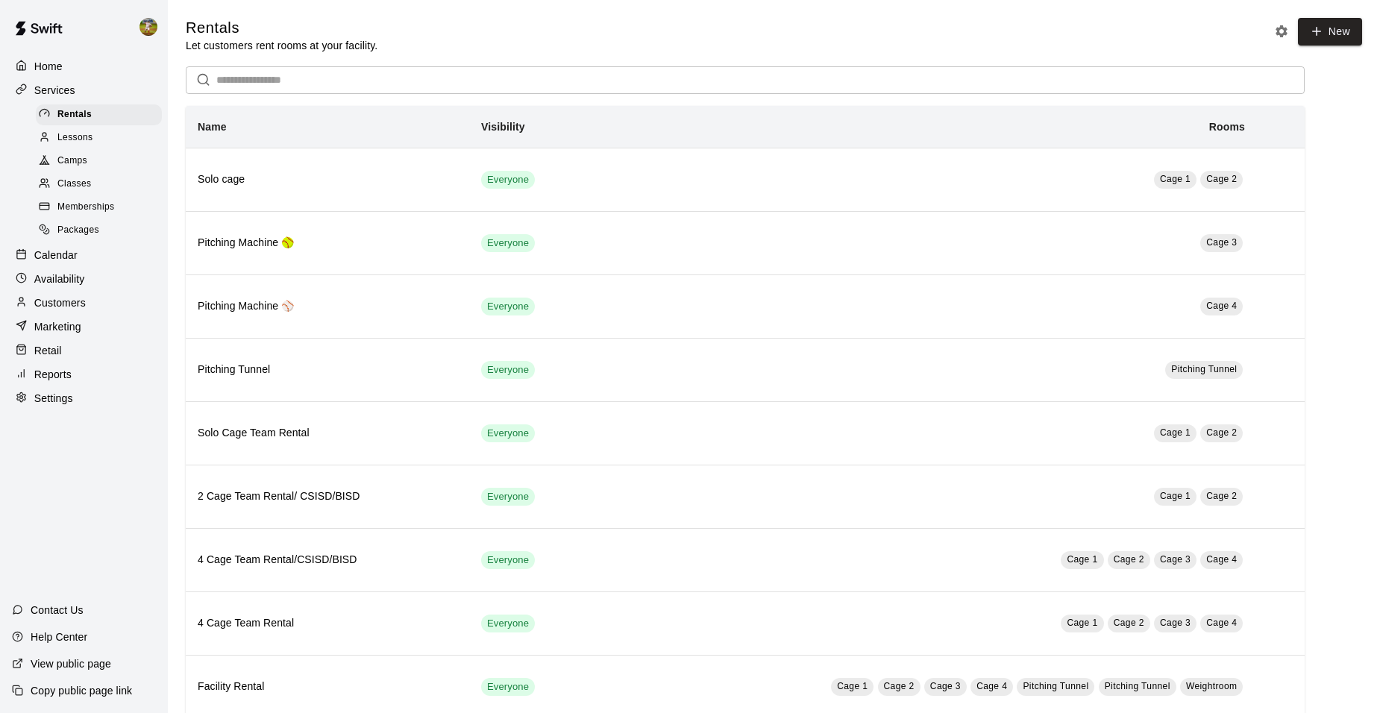
click at [79, 134] on span "Lessons" at bounding box center [75, 138] width 36 height 15
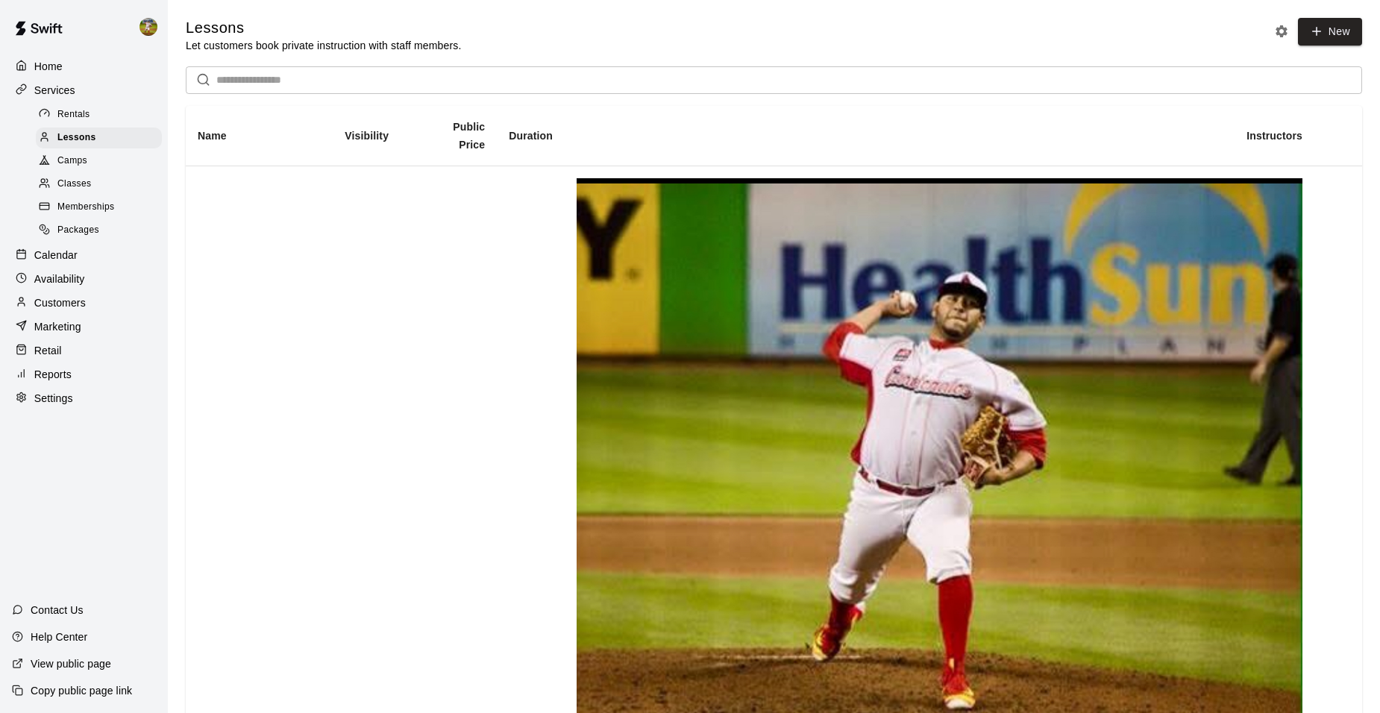
click at [104, 254] on div "Calendar" at bounding box center [84, 255] width 144 height 22
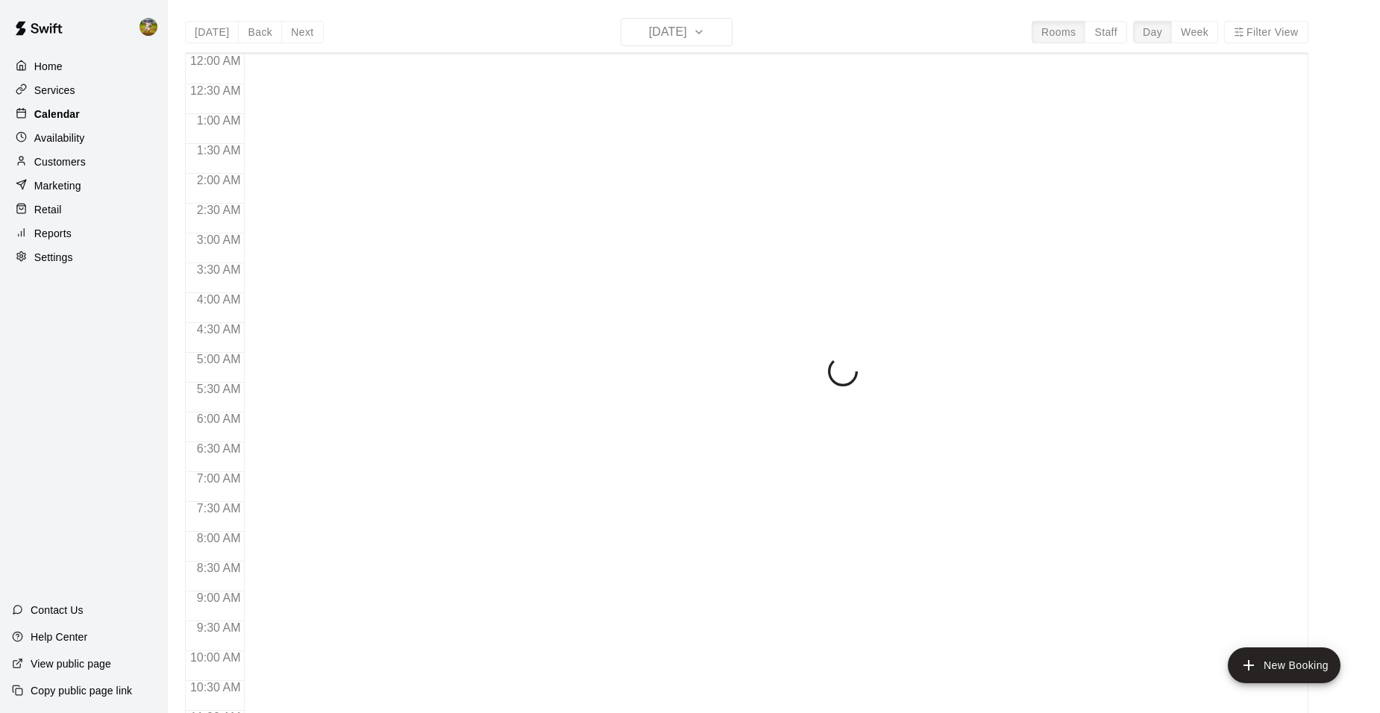
scroll to position [594, 0]
